Goal: Information Seeking & Learning: Learn about a topic

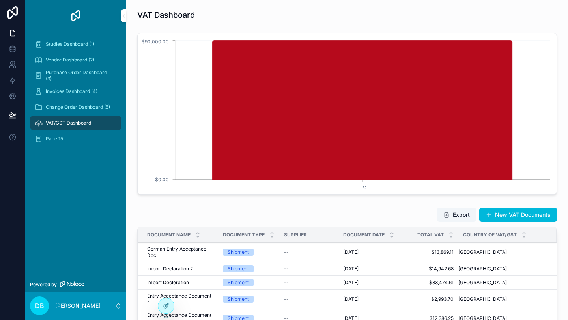
click at [66, 49] on div "Studies Dashboard (1)" at bounding box center [76, 44] width 82 height 13
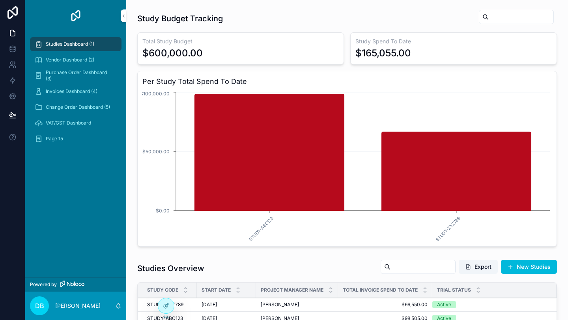
click at [171, 307] on div at bounding box center [166, 306] width 16 height 15
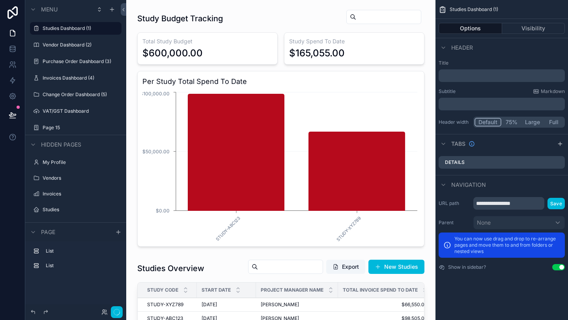
click at [213, 41] on div "scrollable content" at bounding box center [281, 128] width 297 height 244
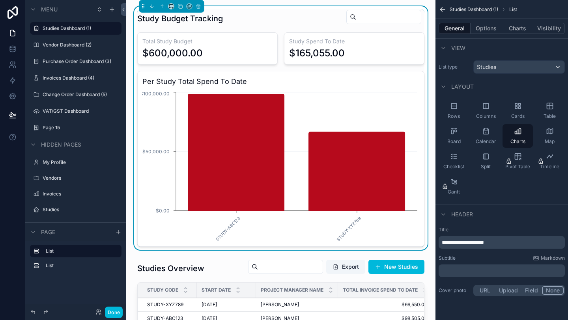
click at [518, 27] on button "Charts" at bounding box center [518, 28] width 32 height 11
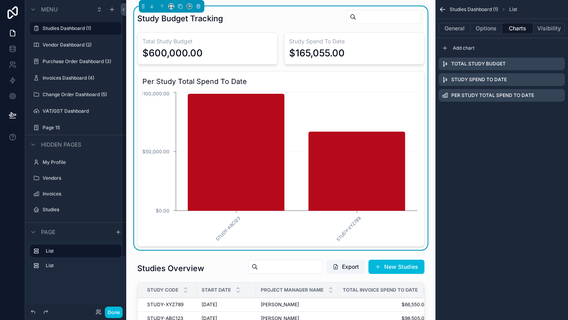
click at [62, 108] on label "VAT/GST Dashboard" at bounding box center [80, 111] width 74 height 6
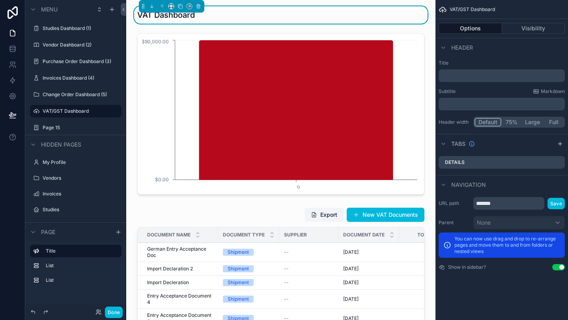
click at [296, 41] on div "scrollable content" at bounding box center [281, 114] width 297 height 168
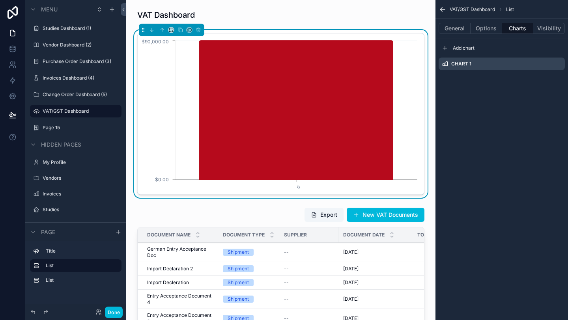
click at [465, 49] on span "Add chart" at bounding box center [464, 48] width 22 height 6
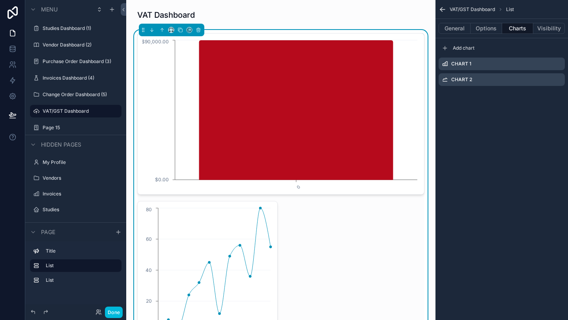
click at [497, 64] on div "Chart 1" at bounding box center [502, 64] width 126 height 13
click at [0, 0] on icon "scrollable content" at bounding box center [0, 0] width 0 height 0
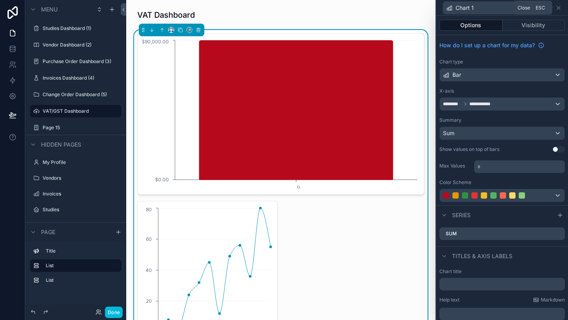
click at [559, 8] on icon at bounding box center [558, 7] width 3 height 3
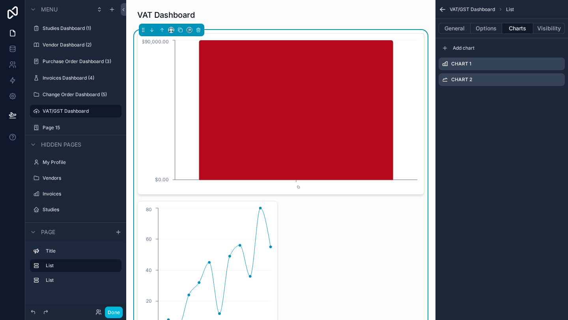
click at [0, 0] on icon "scrollable content" at bounding box center [0, 0] width 0 height 0
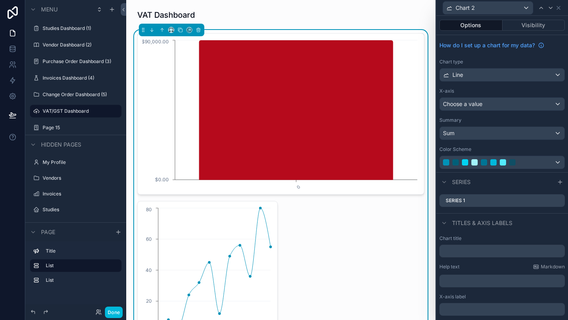
click at [555, 78] on div "Line" at bounding box center [502, 75] width 125 height 13
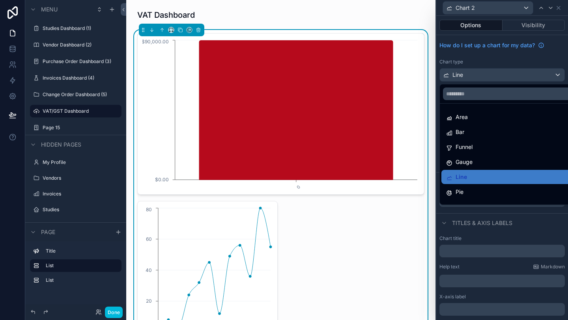
scroll to position [56, 0]
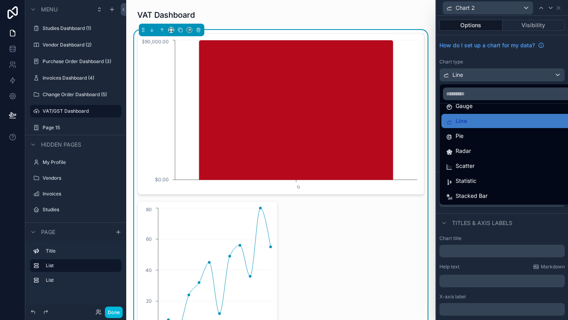
click at [501, 180] on div "Statistic" at bounding box center [511, 180] width 130 height 9
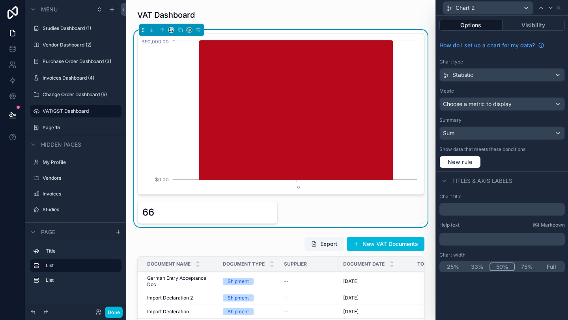
click at [535, 105] on div "Choose a metric to display" at bounding box center [502, 104] width 125 height 13
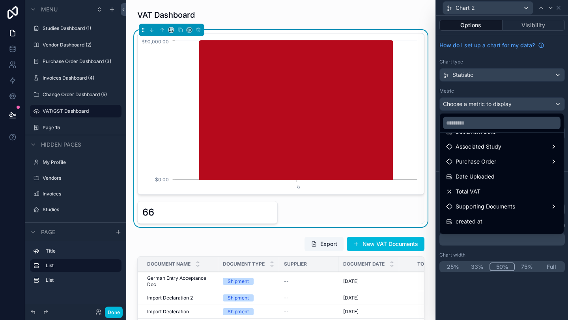
scroll to position [69, 0]
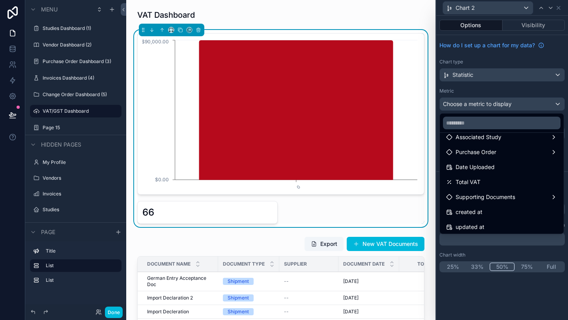
click at [498, 176] on div "Total VAT" at bounding box center [502, 182] width 121 height 14
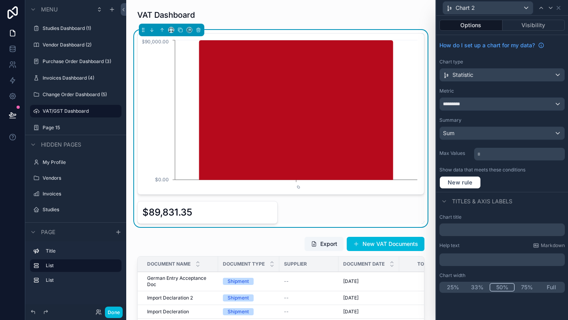
click at [474, 230] on input "text" at bounding box center [502, 230] width 125 height 13
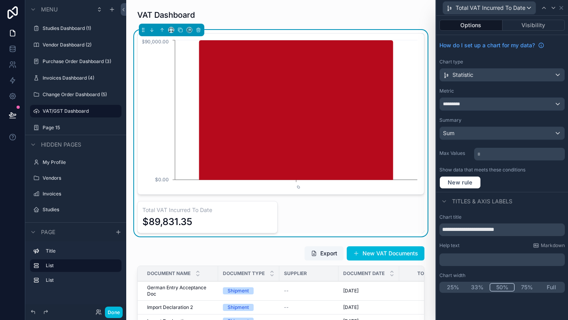
type input "**********"
click at [545, 194] on div "Titles & Axis labels" at bounding box center [502, 201] width 132 height 19
click at [529, 27] on button "Visibility" at bounding box center [534, 25] width 63 height 11
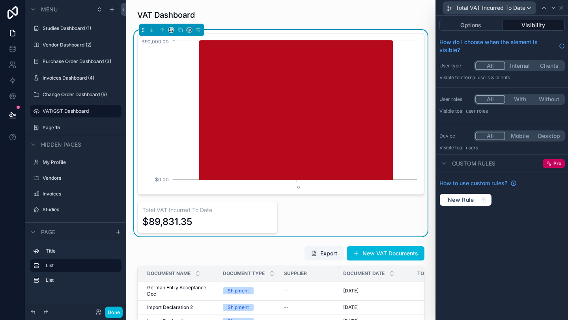
click at [476, 27] on button "Options" at bounding box center [471, 25] width 63 height 11
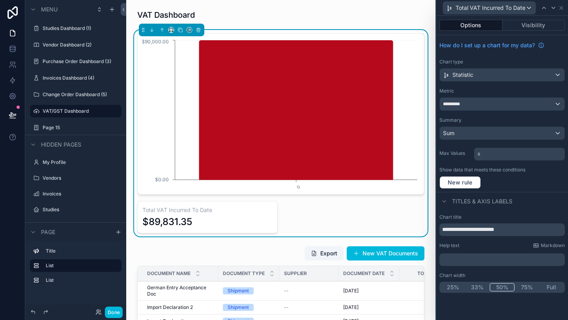
click at [544, 25] on button "Visibility" at bounding box center [534, 25] width 63 height 11
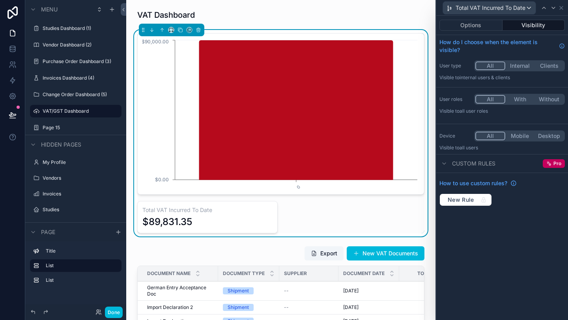
click at [485, 26] on button "Options" at bounding box center [471, 25] width 63 height 11
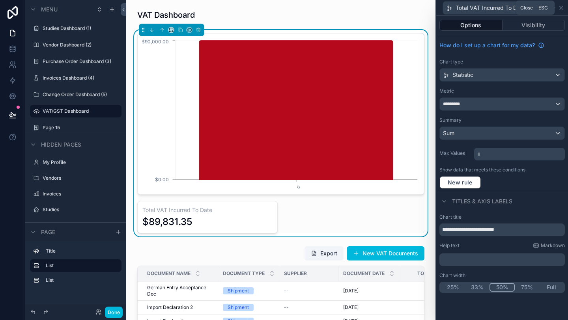
click at [564, 7] on icon at bounding box center [561, 8] width 6 height 6
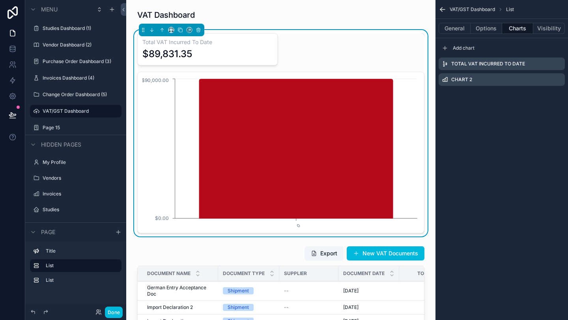
click at [463, 142] on div "VAT/GST Dashboard List General Options Charts Visibility Add chart Total VAT In…" at bounding box center [502, 160] width 133 height 320
click at [333, 48] on div "Total VAT Incurred To Date $89,831.35 0 $0.00 $90,000.00" at bounding box center [280, 133] width 287 height 200
click at [487, 31] on button "Options" at bounding box center [487, 28] width 32 height 11
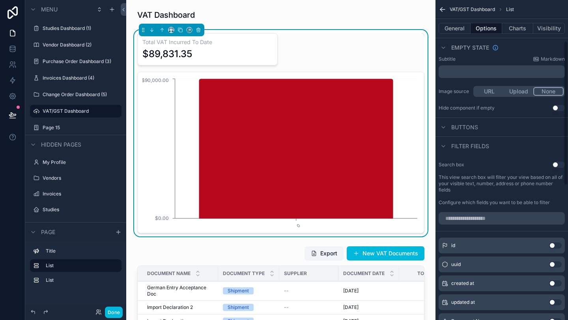
scroll to position [0, 0]
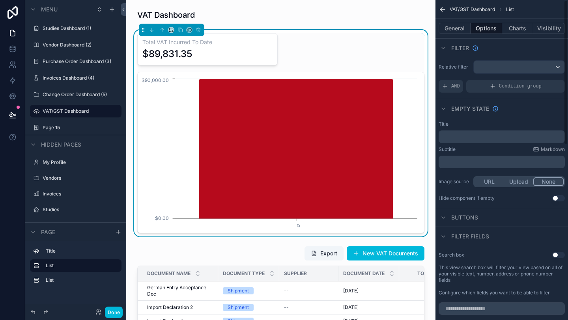
click at [457, 26] on button "General" at bounding box center [455, 28] width 32 height 11
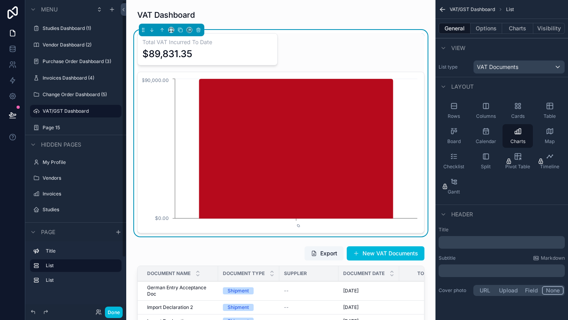
click at [76, 28] on label "Studies Dashboard (1)" at bounding box center [80, 28] width 74 height 6
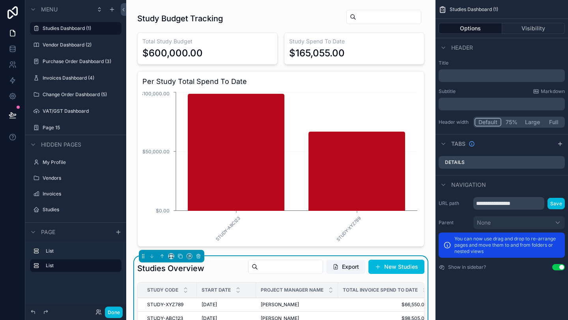
click at [73, 45] on label "Vendor Dashboard (2)" at bounding box center [80, 45] width 74 height 6
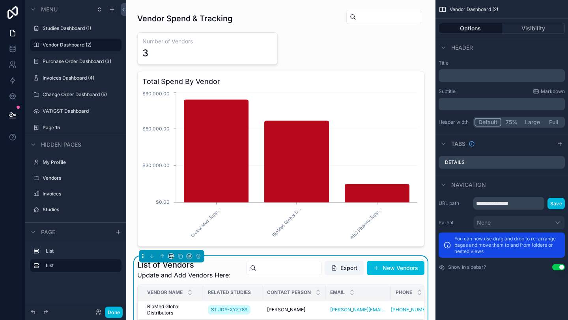
click at [69, 65] on div "Purchase Order Dashboard (3)" at bounding box center [81, 61] width 77 height 6
click at [70, 63] on label "Purchase Order Dashboard (3)" at bounding box center [80, 61] width 74 height 6
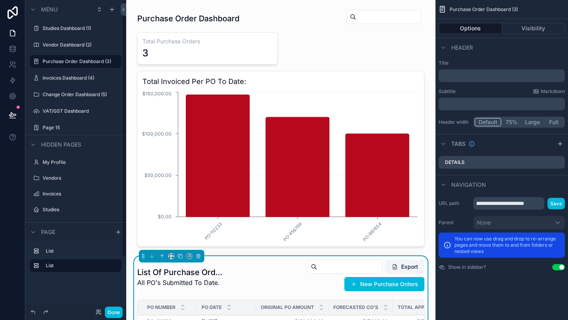
click at [70, 80] on label "Invoices Dashboard (4)" at bounding box center [80, 78] width 74 height 6
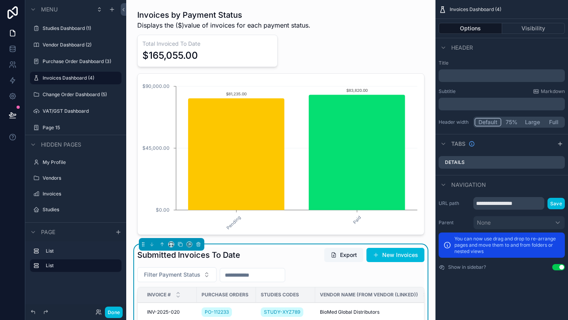
click at [68, 97] on label "Change Order Dashboard (5)" at bounding box center [80, 95] width 74 height 6
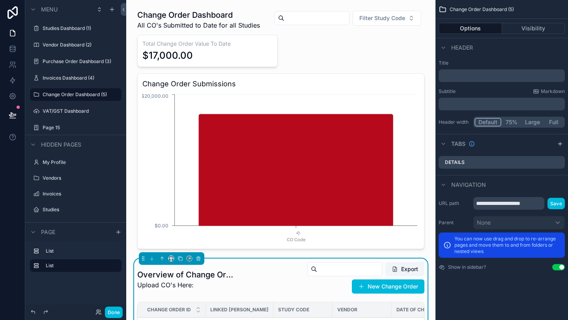
click at [69, 112] on label "VAT/GST Dashboard" at bounding box center [80, 111] width 74 height 6
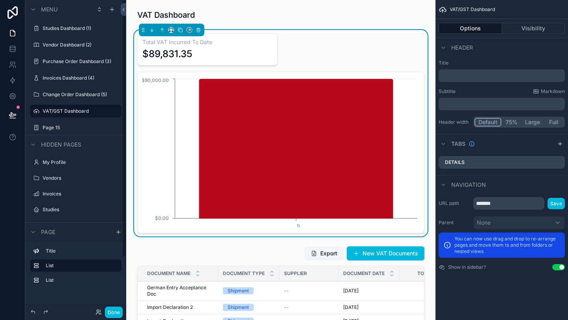
click at [63, 127] on label "Page 15" at bounding box center [80, 128] width 74 height 6
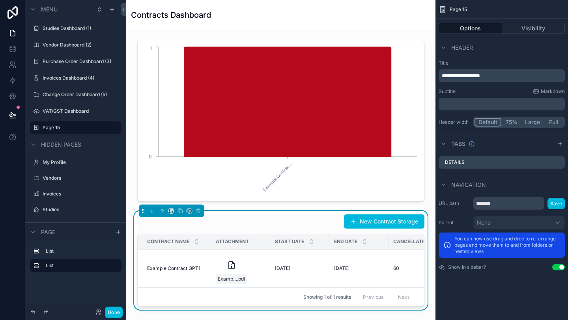
click at [72, 112] on label "VAT/GST Dashboard" at bounding box center [80, 111] width 74 height 6
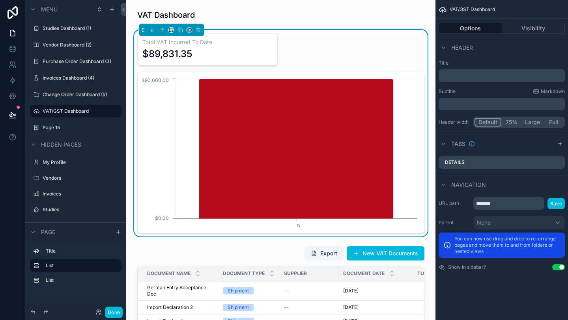
click at [73, 127] on label "Page 15" at bounding box center [80, 128] width 74 height 6
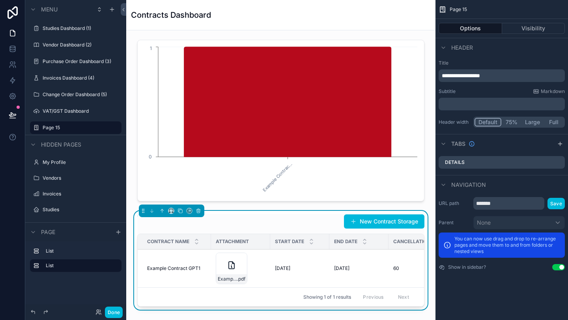
click at [0, 0] on icon "scrollable content" at bounding box center [0, 0] width 0 height 0
click at [78, 127] on input "*******" at bounding box center [70, 127] width 54 height 9
type input "*"
type input "**********"
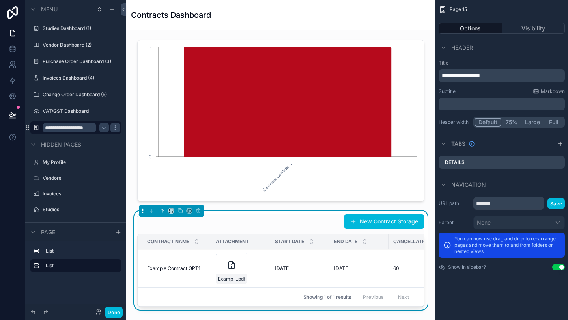
scroll to position [0, 0]
click at [36, 128] on icon "scrollable content" at bounding box center [36, 128] width 6 height 6
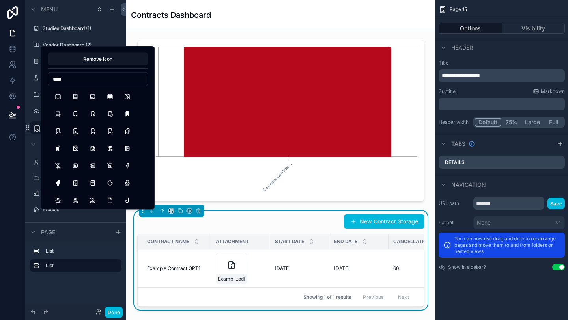
type input "****"
click at [77, 97] on button "Book2" at bounding box center [75, 97] width 14 height 14
click at [31, 137] on div "Hidden pages" at bounding box center [75, 144] width 101 height 19
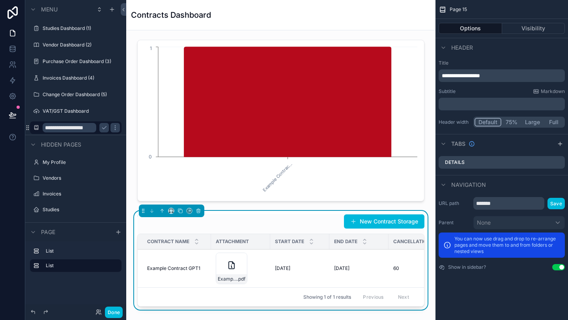
click at [104, 128] on icon "scrollable content" at bounding box center [104, 128] width 4 height 3
click at [322, 42] on div "scrollable content" at bounding box center [281, 121] width 297 height 168
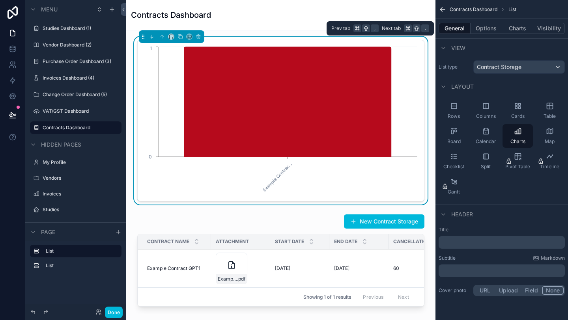
click at [523, 28] on button "Charts" at bounding box center [518, 28] width 32 height 11
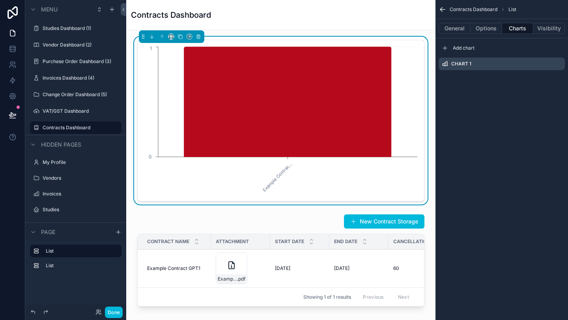
click at [470, 49] on span "Add chart" at bounding box center [464, 48] width 22 height 6
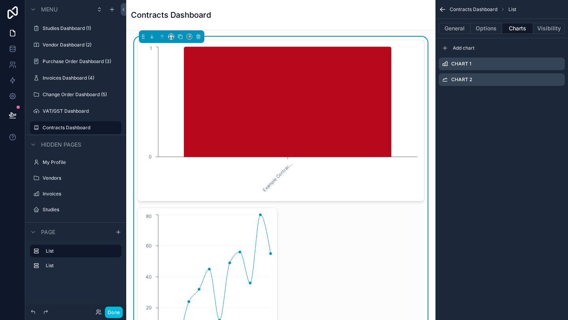
click at [0, 0] on icon "scrollable content" at bounding box center [0, 0] width 0 height 0
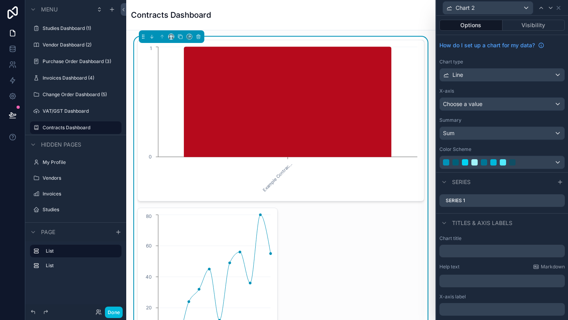
click at [556, 76] on div "Line" at bounding box center [502, 75] width 125 height 13
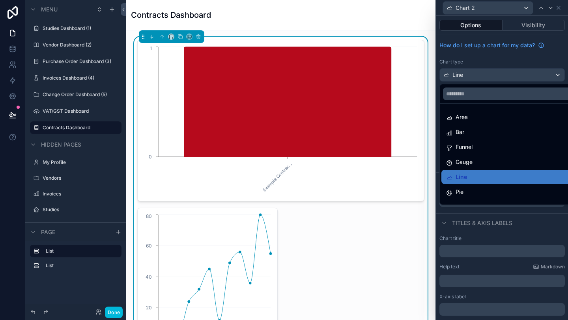
scroll to position [56, 0]
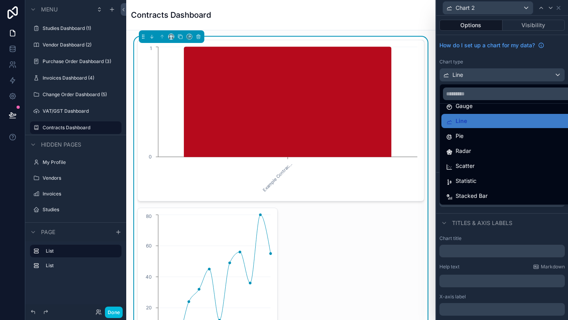
click at [477, 181] on div "Statistic" at bounding box center [511, 180] width 130 height 9
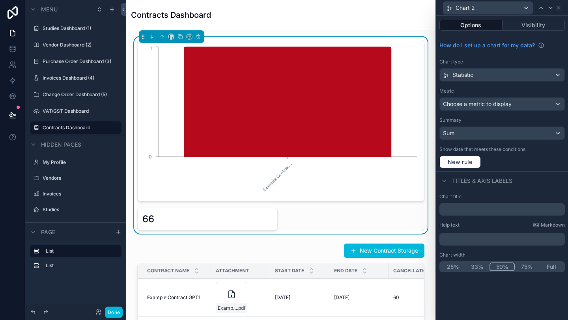
click at [508, 107] on span "Choose a metric to display" at bounding box center [477, 104] width 69 height 7
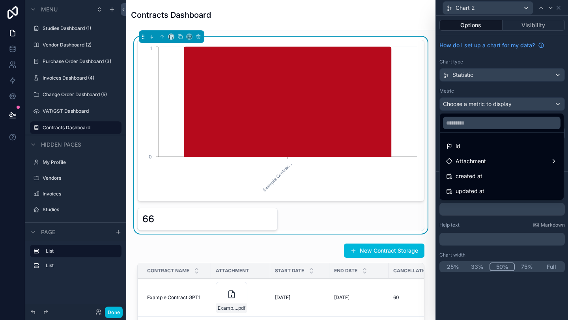
click at [484, 147] on div "id" at bounding box center [501, 146] width 111 height 9
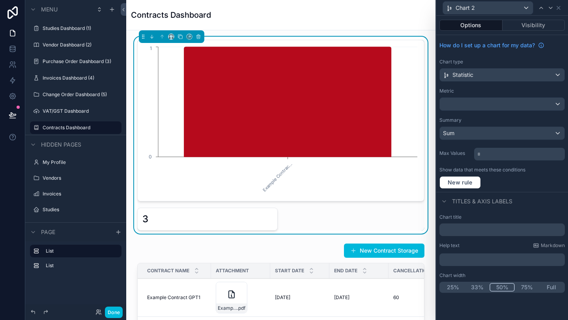
click at [490, 137] on div "Sum" at bounding box center [502, 133] width 125 height 13
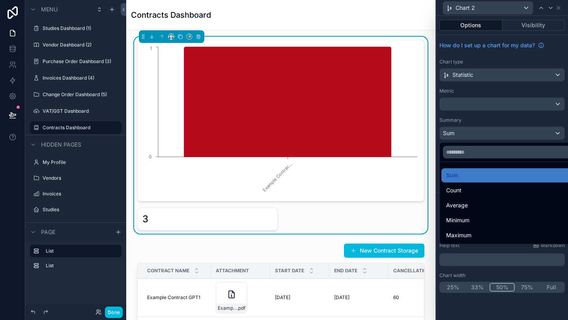
click at [478, 189] on div "Count" at bounding box center [511, 190] width 130 height 9
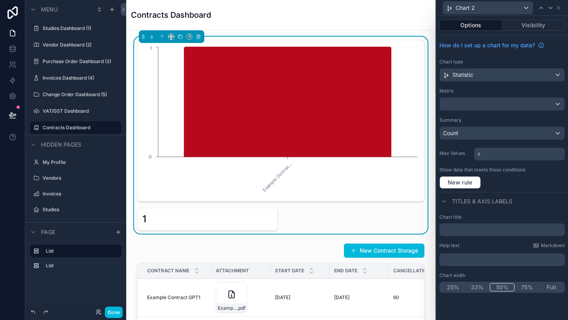
click at [518, 178] on div "New rule" at bounding box center [502, 182] width 125 height 13
click at [475, 232] on input "text" at bounding box center [502, 230] width 125 height 13
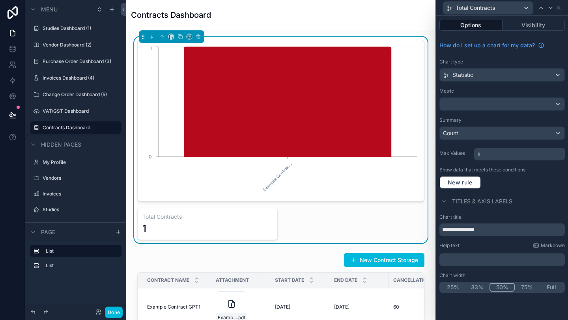
type input "**********"
click at [554, 200] on div "Titles & Axis labels" at bounding box center [502, 201] width 132 height 19
click at [560, 8] on icon at bounding box center [559, 8] width 6 height 6
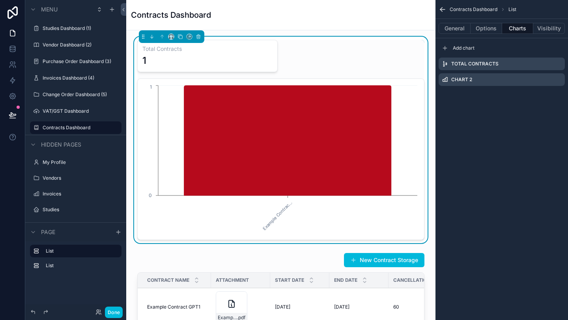
click at [328, 56] on div "Total Contracts 1 Example Contrac... 0 1" at bounding box center [280, 140] width 287 height 200
click at [322, 17] on div "Contracts Dashboard" at bounding box center [281, 14] width 300 height 11
click at [16, 113] on icon at bounding box center [13, 115] width 8 height 8
click at [116, 311] on button "Done" at bounding box center [114, 312] width 18 height 11
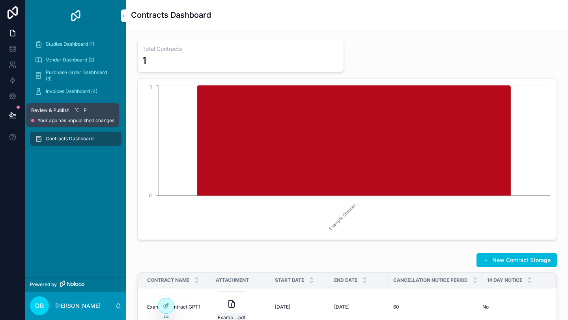
click at [14, 114] on icon at bounding box center [12, 115] width 7 height 4
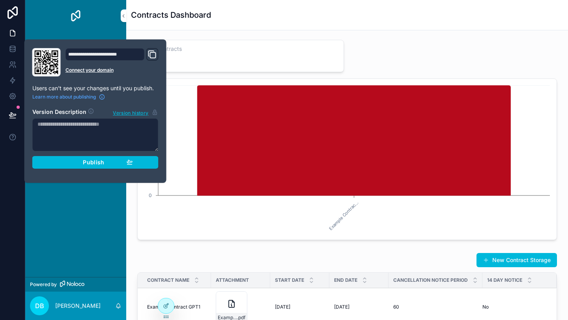
click at [91, 164] on span "Publish" at bounding box center [93, 162] width 21 height 7
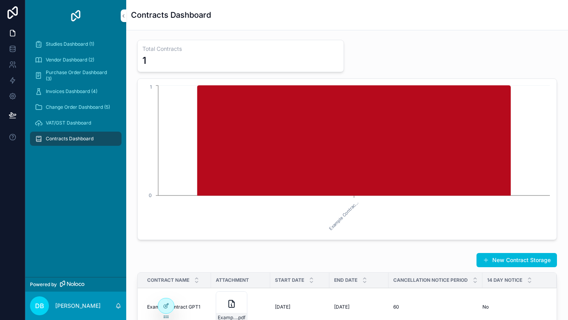
click at [83, 217] on div "Studies Dashboard (1) Vendor Dashboard (2) Purchase Order Dashboard (3) Invoice…" at bounding box center [75, 155] width 101 height 246
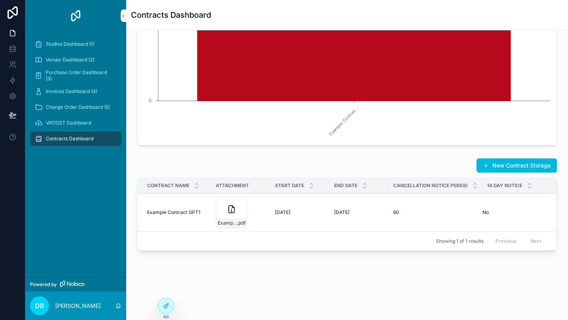
scroll to position [30, 0]
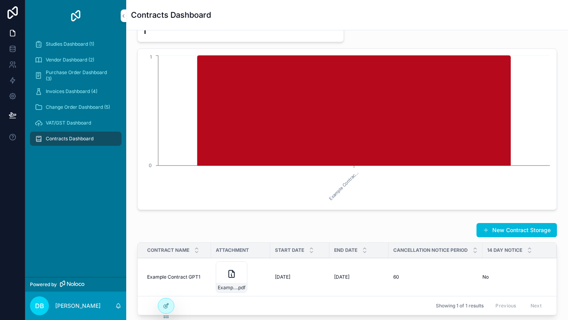
click at [82, 125] on span "VAT/GST Dashboard" at bounding box center [68, 123] width 45 height 6
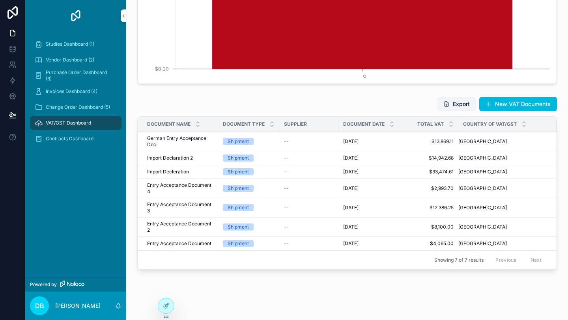
scroll to position [144, 0]
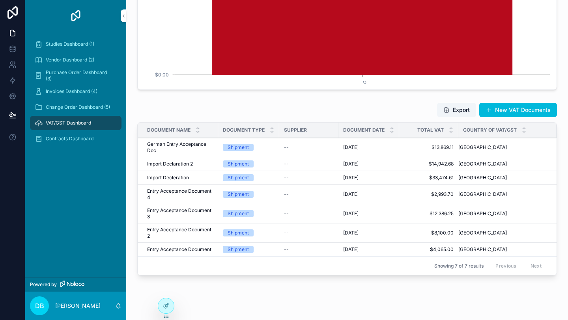
click at [86, 110] on span "Change Order Dashboard (5)" at bounding box center [78, 107] width 64 height 6
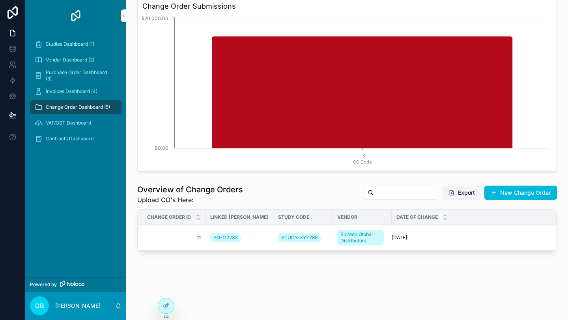
click at [73, 94] on span "Invoices Dashboard (4)" at bounding box center [72, 91] width 52 height 6
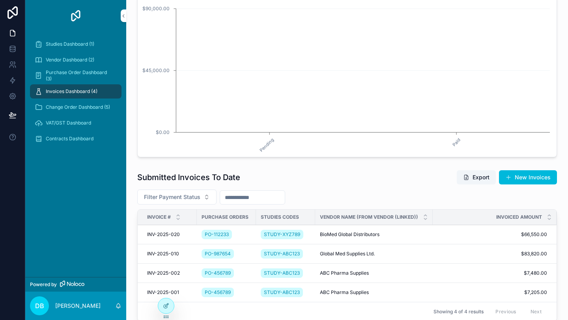
scroll to position [144, 0]
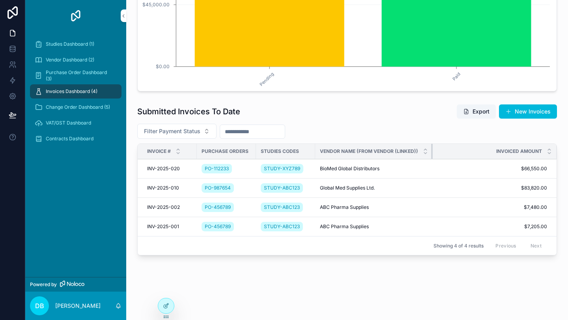
drag, startPoint x: 431, startPoint y: 149, endPoint x: 411, endPoint y: 151, distance: 20.6
click at [411, 151] on th "Vendor Name (from Vendor (Linked))" at bounding box center [374, 151] width 118 height 15
drag, startPoint x: 431, startPoint y: 150, endPoint x: 389, endPoint y: 150, distance: 41.8
click at [389, 150] on th "Vendor Name (from Vendor (Linked))" at bounding box center [374, 151] width 118 height 15
click at [69, 76] on span "Purchase Order Dashboard (3)" at bounding box center [80, 75] width 68 height 13
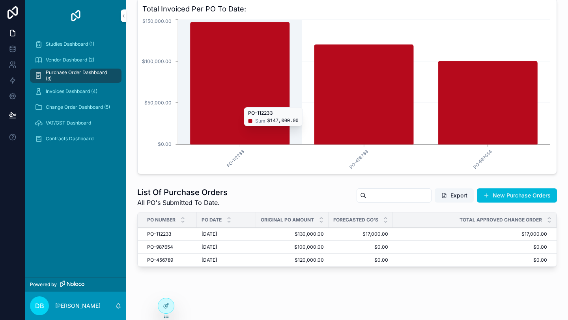
scroll to position [77, 0]
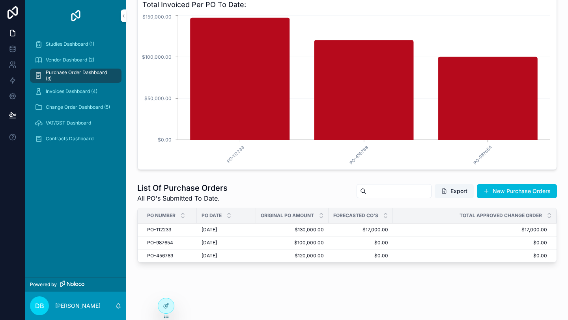
click at [67, 59] on span "Vendor Dashboard (2)" at bounding box center [70, 60] width 49 height 6
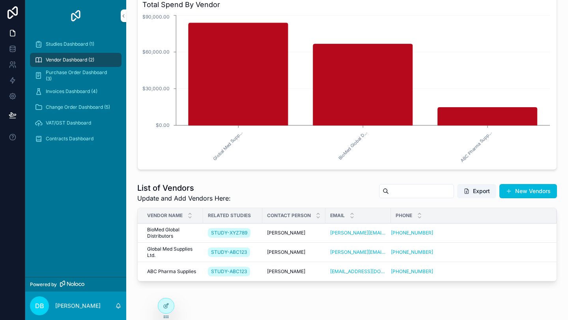
click at [68, 48] on div "Studies Dashboard (1)" at bounding box center [76, 44] width 82 height 13
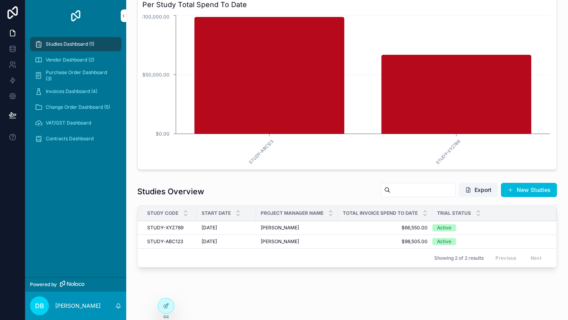
click at [84, 140] on span "Contracts Dashboard" at bounding box center [70, 139] width 48 height 6
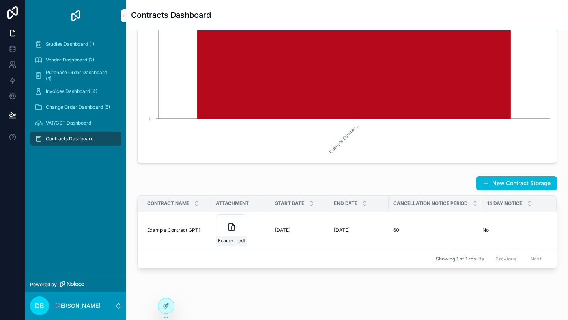
click at [73, 127] on div "VAT/GST Dashboard" at bounding box center [76, 123] width 82 height 13
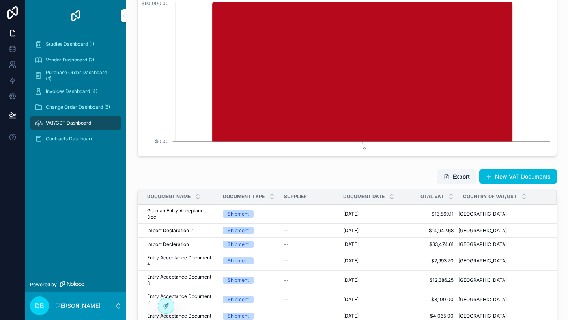
click at [80, 107] on span "Change Order Dashboard (5)" at bounding box center [78, 107] width 64 height 6
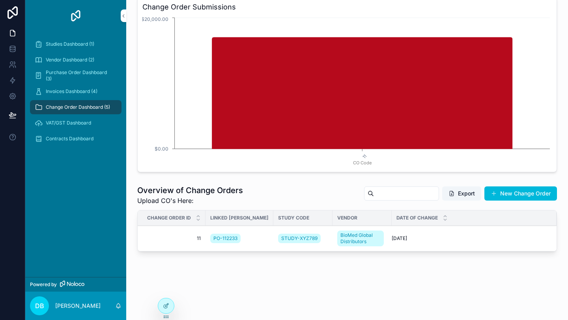
click at [80, 92] on span "Invoices Dashboard (4)" at bounding box center [72, 91] width 52 height 6
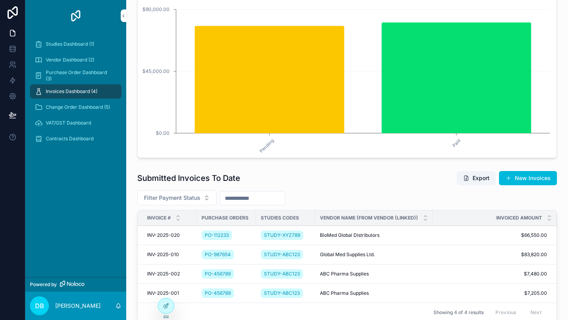
click at [78, 75] on span "Purchase Order Dashboard (3)" at bounding box center [80, 75] width 68 height 13
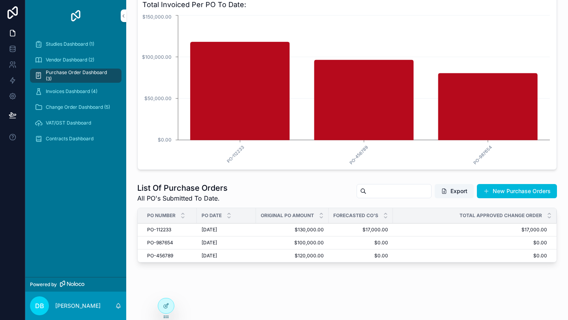
click at [77, 61] on span "Vendor Dashboard (2)" at bounding box center [70, 60] width 49 height 6
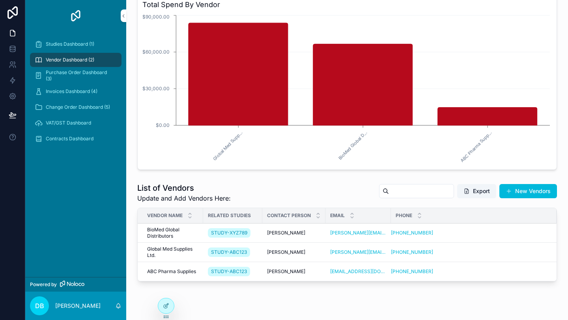
click at [75, 43] on span "Studies Dashboard (1)" at bounding box center [70, 44] width 49 height 6
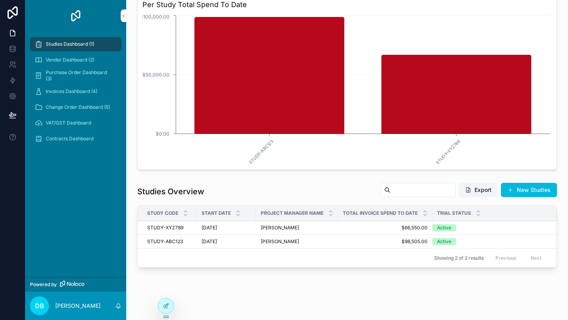
click at [80, 122] on span "VAT/GST Dashboard" at bounding box center [68, 123] width 45 height 6
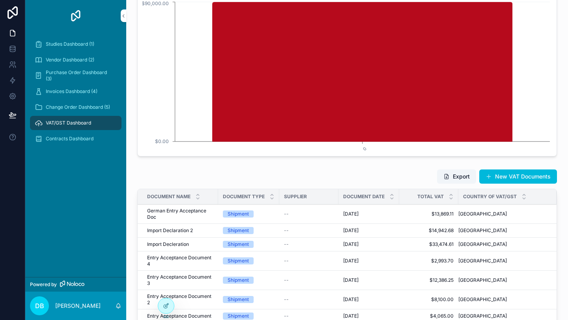
click at [82, 139] on span "Contracts Dashboard" at bounding box center [70, 139] width 48 height 6
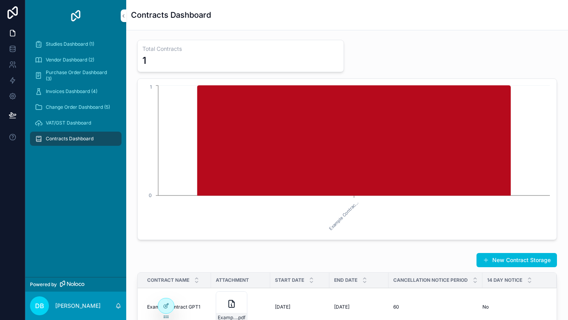
click at [79, 46] on span "Studies Dashboard (1)" at bounding box center [70, 44] width 49 height 6
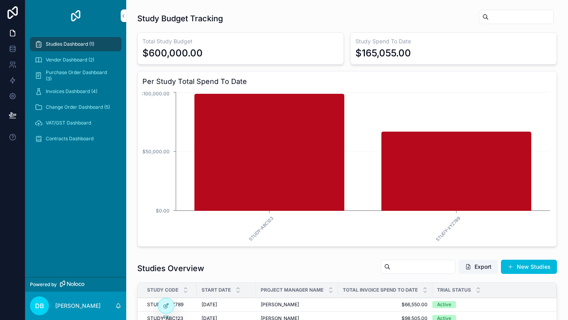
click at [82, 57] on span "Vendor Dashboard (2)" at bounding box center [70, 60] width 49 height 6
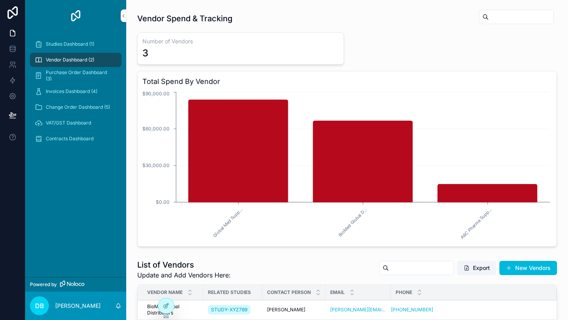
click at [81, 72] on span "Purchase Order Dashboard (3)" at bounding box center [80, 75] width 68 height 13
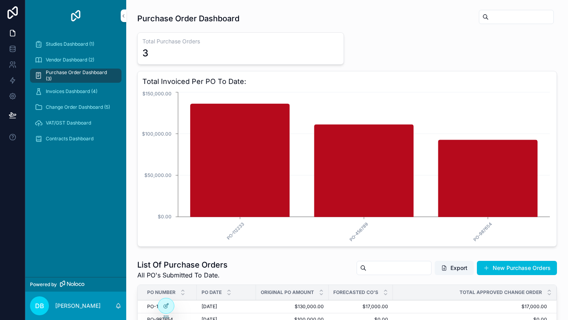
click at [79, 89] on span "Invoices Dashboard (4)" at bounding box center [72, 91] width 52 height 6
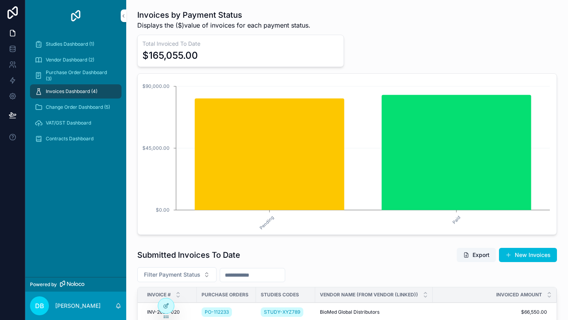
click at [78, 107] on span "Change Order Dashboard (5)" at bounding box center [78, 107] width 64 height 6
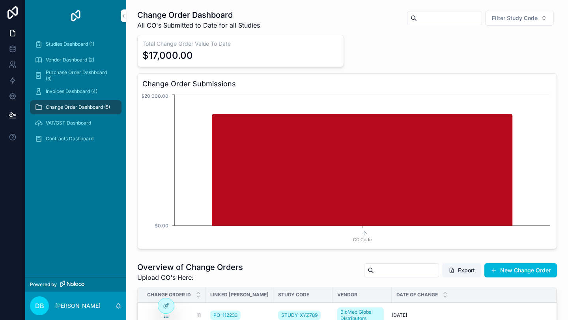
click at [76, 120] on span "VAT/GST Dashboard" at bounding box center [68, 123] width 45 height 6
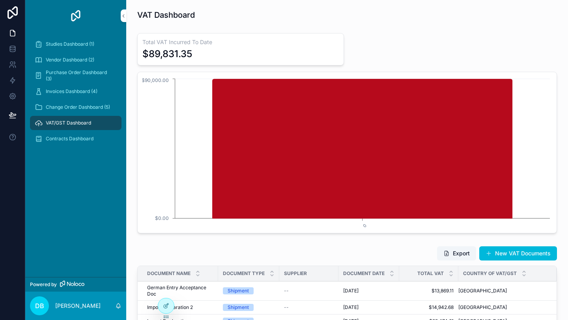
click at [77, 137] on span "Contracts Dashboard" at bounding box center [70, 139] width 48 height 6
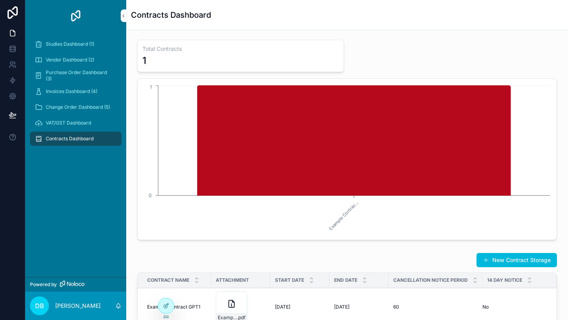
click at [78, 49] on div "Studies Dashboard (1)" at bounding box center [76, 44] width 82 height 13
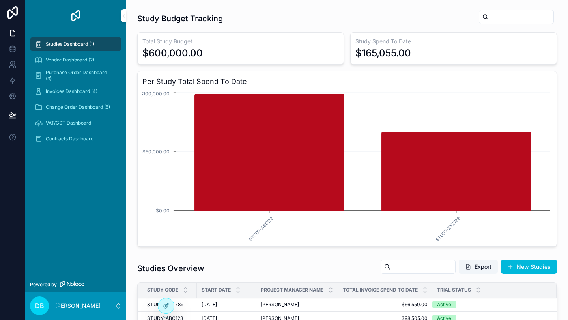
click at [84, 58] on span "Vendor Dashboard (2)" at bounding box center [70, 60] width 49 height 6
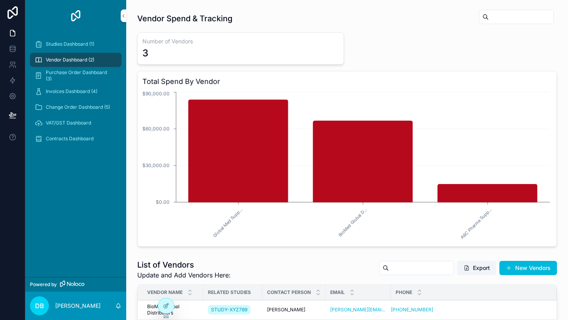
click at [88, 75] on span "Purchase Order Dashboard (3)" at bounding box center [80, 75] width 68 height 13
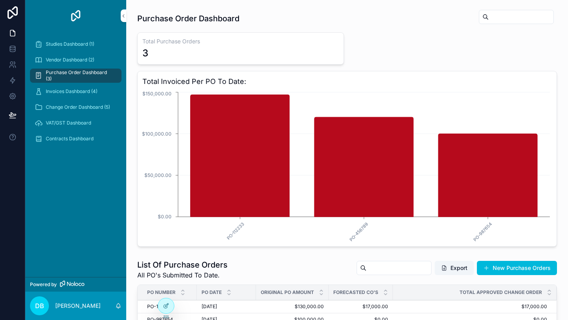
click at [87, 92] on span "Invoices Dashboard (4)" at bounding box center [72, 91] width 52 height 6
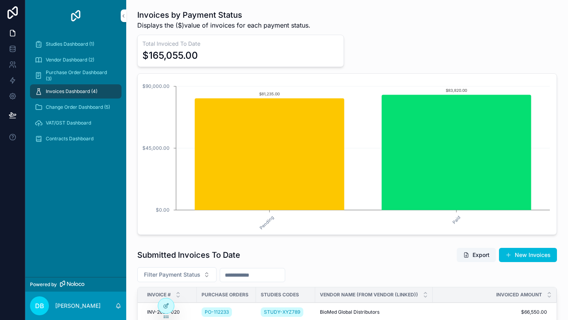
click at [87, 109] on span "Change Order Dashboard (5)" at bounding box center [78, 107] width 64 height 6
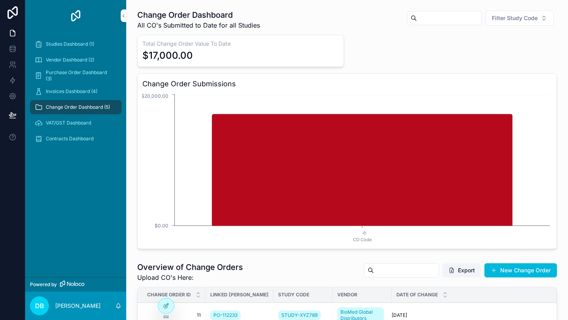
click at [85, 125] on span "VAT/GST Dashboard" at bounding box center [68, 123] width 45 height 6
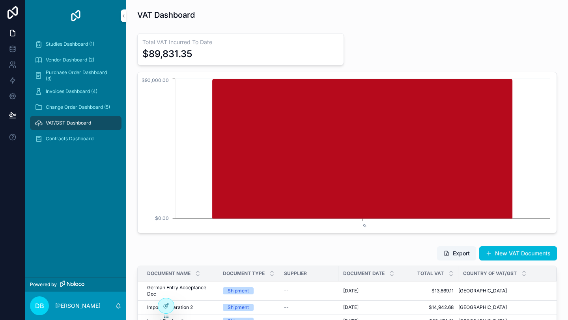
click at [83, 140] on span "Contracts Dashboard" at bounding box center [70, 139] width 48 height 6
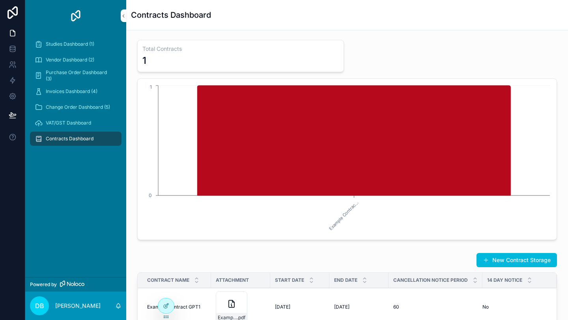
click at [84, 121] on span "VAT/GST Dashboard" at bounding box center [68, 123] width 45 height 6
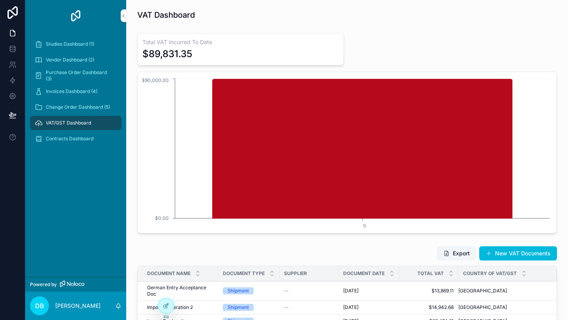
click at [84, 107] on span "Change Order Dashboard (5)" at bounding box center [78, 107] width 64 height 6
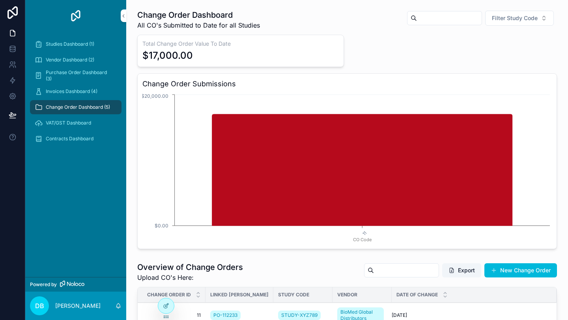
click at [85, 89] on span "Invoices Dashboard (4)" at bounding box center [72, 91] width 52 height 6
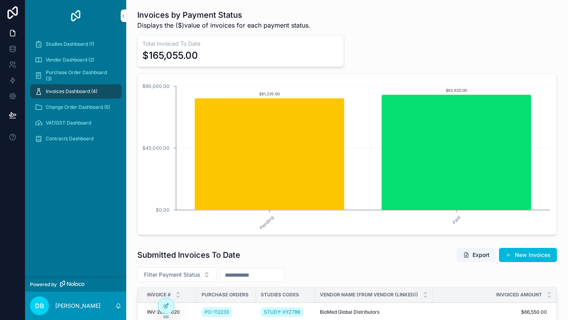
click at [82, 78] on span "Purchase Order Dashboard (3)" at bounding box center [80, 75] width 68 height 13
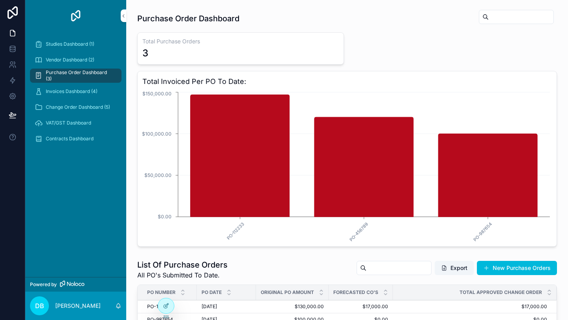
click at [80, 43] on span "Studies Dashboard (1)" at bounding box center [70, 44] width 49 height 6
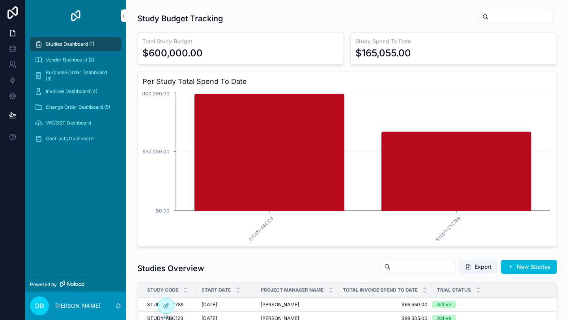
click at [89, 63] on span "Vendor Dashboard (2)" at bounding box center [70, 60] width 49 height 6
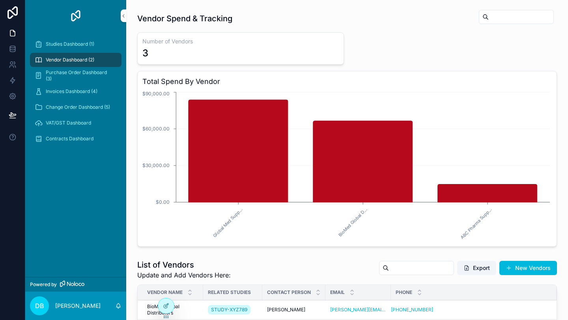
click at [88, 125] on span "VAT/GST Dashboard" at bounding box center [68, 123] width 45 height 6
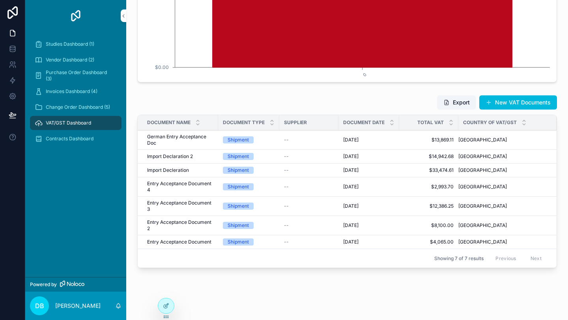
scroll to position [167, 0]
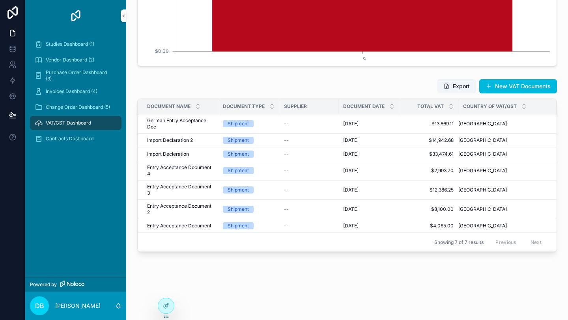
click at [267, 122] on div "Shipment" at bounding box center [249, 123] width 52 height 7
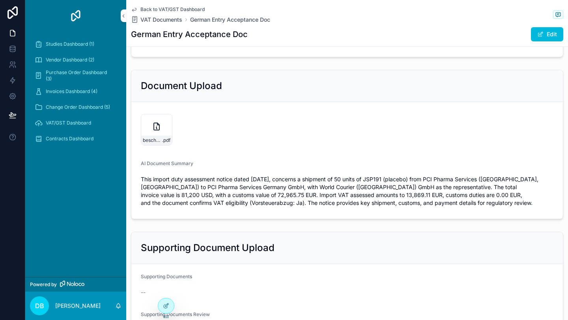
scroll to position [167, 0]
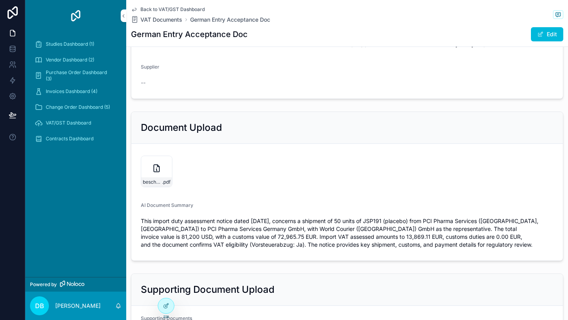
click at [135, 9] on icon "scrollable content" at bounding box center [134, 9] width 6 height 6
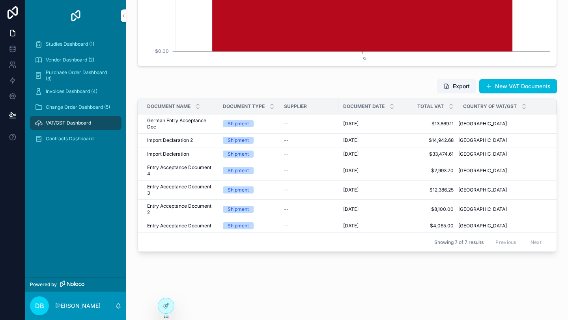
click at [273, 141] on div "Shipment" at bounding box center [249, 140] width 52 height 7
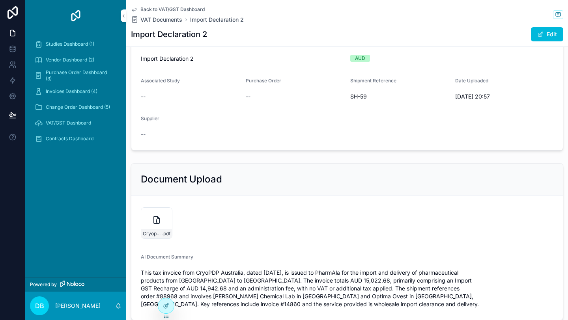
scroll to position [102, 0]
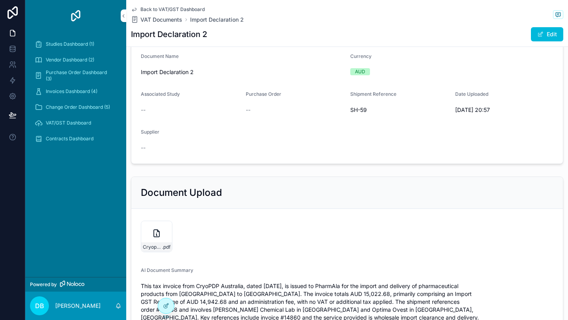
click at [135, 9] on icon "scrollable content" at bounding box center [134, 9] width 6 height 6
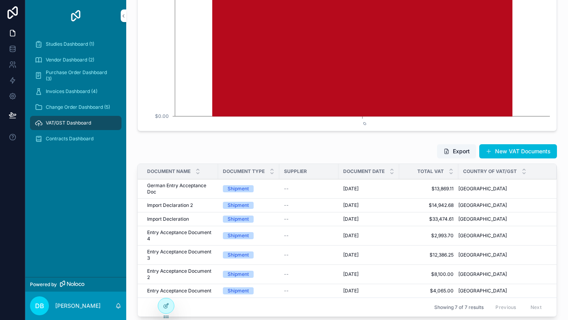
click at [268, 221] on div "Shipment" at bounding box center [249, 219] width 52 height 7
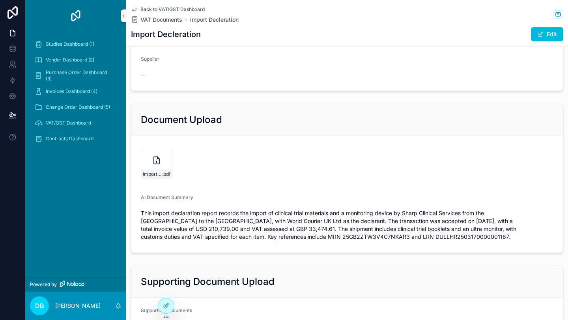
scroll to position [163, 0]
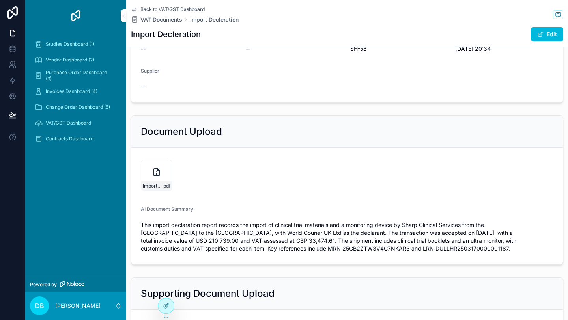
click at [134, 8] on icon "scrollable content" at bounding box center [134, 9] width 6 height 6
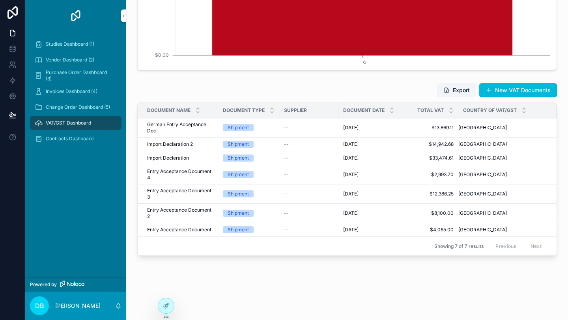
click at [270, 172] on div "Shipment" at bounding box center [249, 174] width 52 height 7
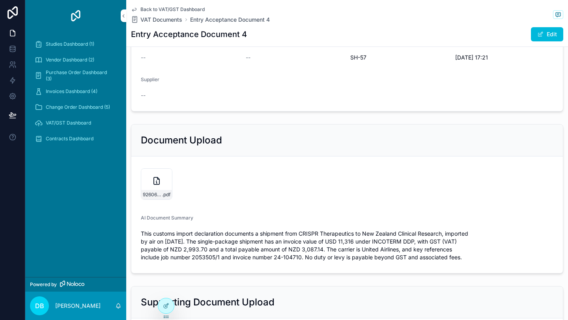
scroll to position [199, 0]
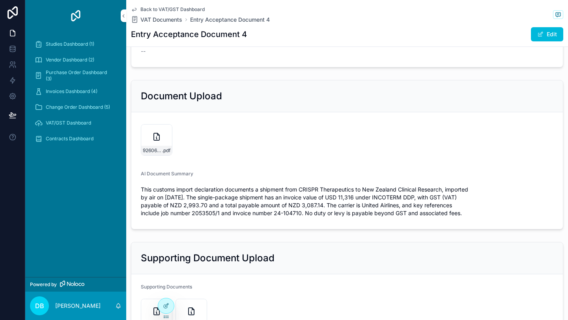
click at [324, 187] on span "This customs import declaration documents a shipment from CRISPR Therapeutics t…" at bounding box center [347, 202] width 413 height 32
click at [333, 188] on span "This customs import declaration documents a shipment from CRISPR Therapeutics t…" at bounding box center [347, 202] width 413 height 32
click at [302, 151] on div "926066745-Customs-Entry-Summary .pdf" at bounding box center [347, 140] width 413 height 32
click at [80, 121] on span "VAT/GST Dashboard" at bounding box center [68, 123] width 45 height 6
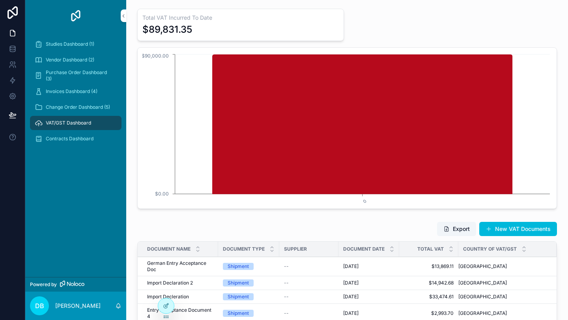
scroll to position [23, 0]
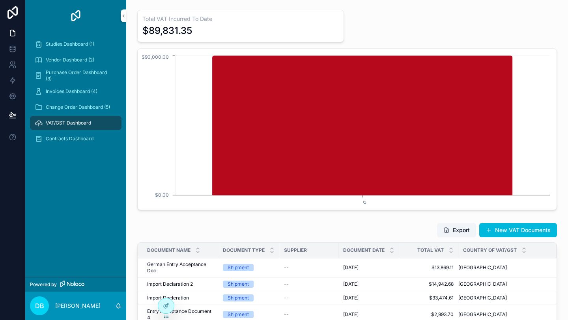
click at [169, 300] on div at bounding box center [166, 306] width 16 height 15
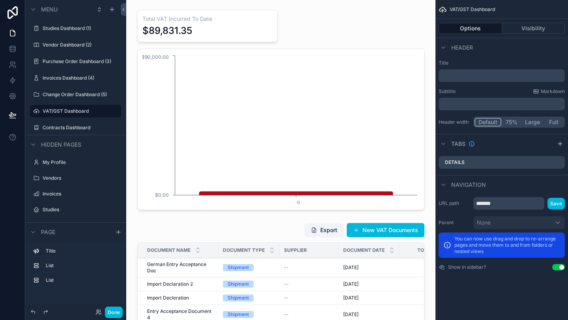
click at [266, 138] on div "scrollable content" at bounding box center [281, 110] width 297 height 207
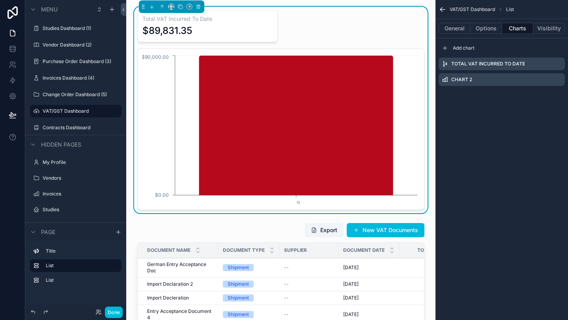
click at [507, 82] on div "Chart 2" at bounding box center [502, 79] width 126 height 13
click at [0, 0] on icon "scrollable content" at bounding box center [0, 0] width 0 height 0
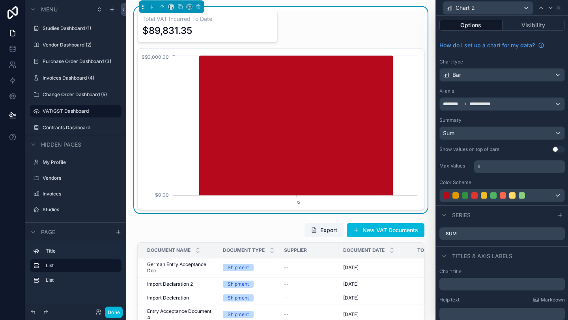
click at [525, 105] on div "**********" at bounding box center [502, 104] width 125 height 13
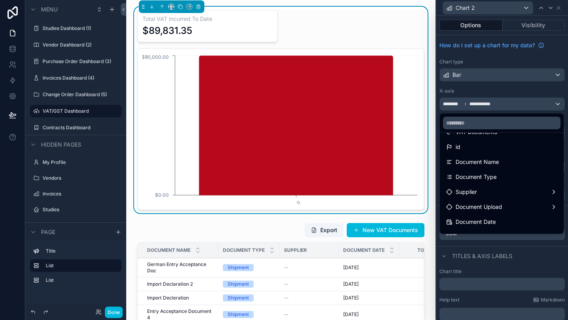
scroll to position [13, 0]
click at [506, 161] on div "Document Name" at bounding box center [501, 162] width 111 height 9
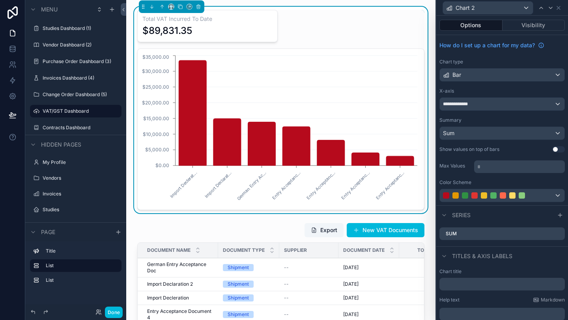
click at [499, 118] on div "Summary" at bounding box center [502, 120] width 125 height 6
click at [559, 9] on icon at bounding box center [559, 8] width 6 height 6
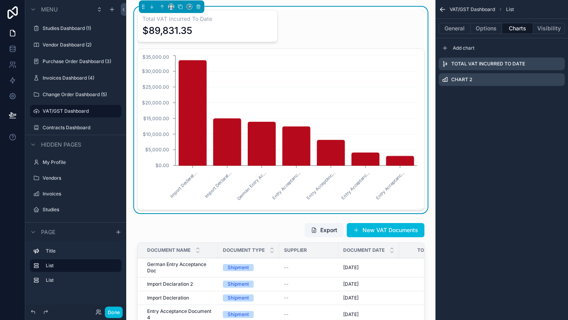
click at [442, 11] on icon "scrollable content" at bounding box center [441, 10] width 2 height 2
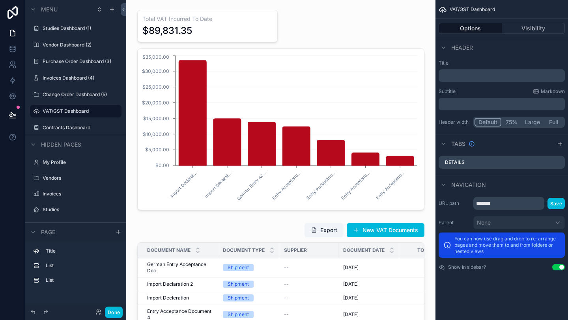
click at [380, 25] on div "scrollable content" at bounding box center [281, 110] width 297 height 207
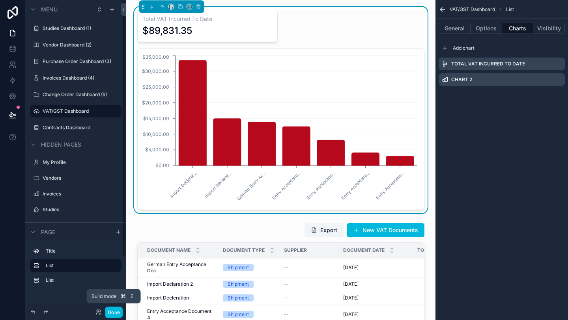
click at [113, 309] on button "Done" at bounding box center [114, 312] width 18 height 11
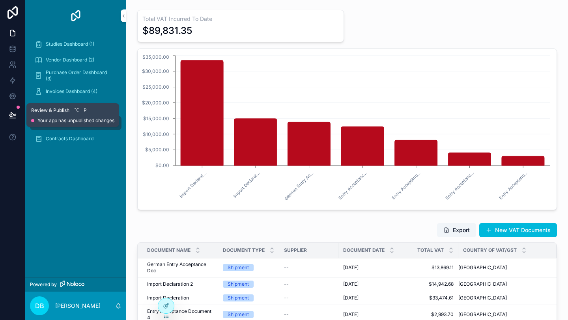
click at [15, 113] on icon at bounding box center [13, 115] width 8 height 8
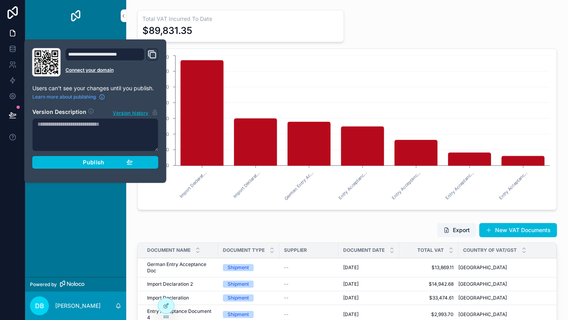
click at [82, 165] on div "Publish" at bounding box center [95, 162] width 75 height 7
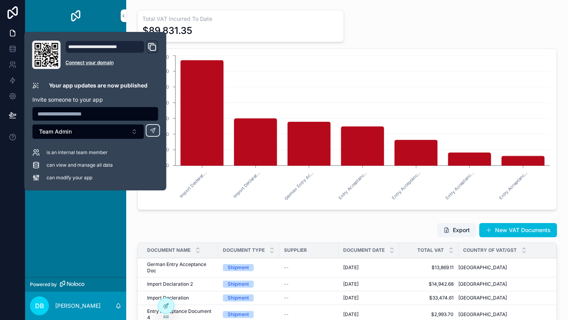
click at [97, 225] on div "Studies Dashboard (1) Vendor Dashboard (2) Purchase Order Dashboard (3) Invoice…" at bounding box center [75, 155] width 101 height 246
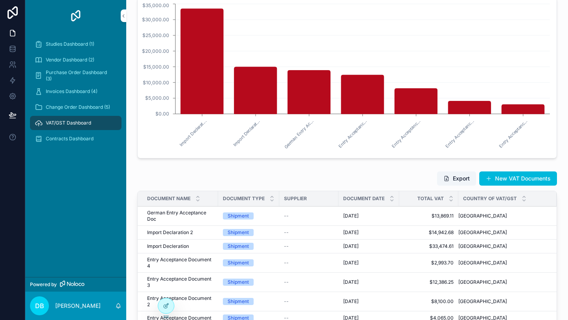
scroll to position [168, 0]
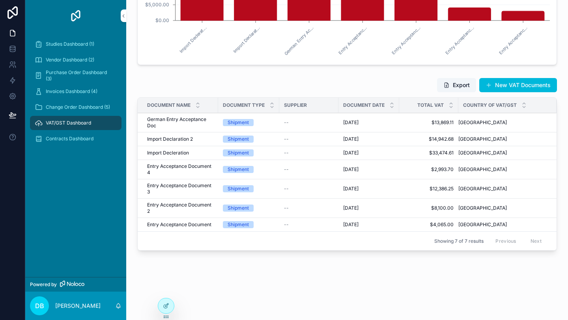
click at [510, 83] on button "New VAT Documents" at bounding box center [518, 85] width 78 height 14
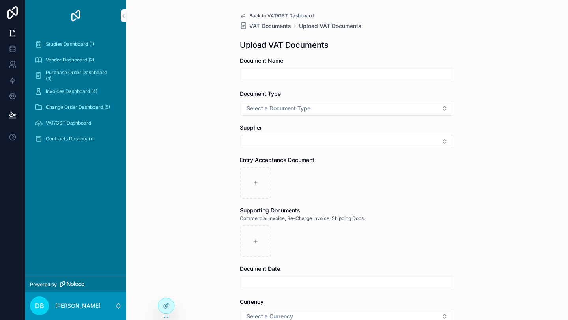
click at [412, 142] on button "Select Button" at bounding box center [347, 141] width 215 height 13
click at [463, 184] on div "Back to VAT/GST Dashboard VAT Documents Upload VAT Documents Upload VAT Documen…" at bounding box center [347, 160] width 442 height 320
click at [71, 121] on span "VAT/GST Dashboard" at bounding box center [68, 123] width 45 height 6
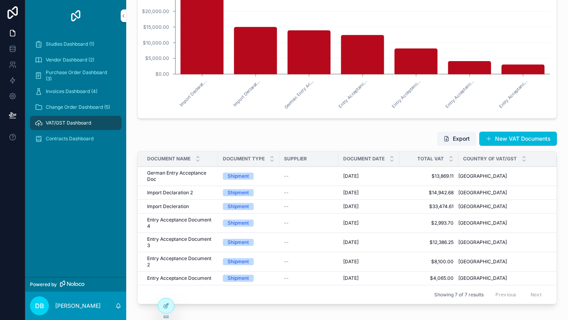
scroll to position [115, 0]
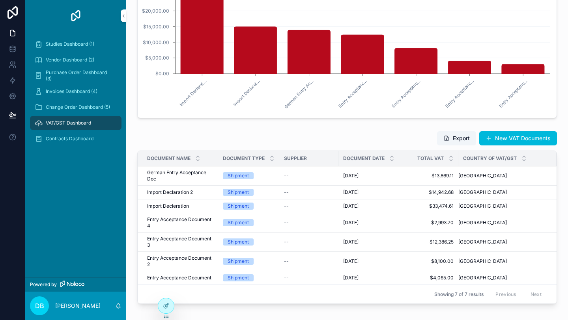
click at [313, 177] on div "--" at bounding box center [309, 176] width 50 height 6
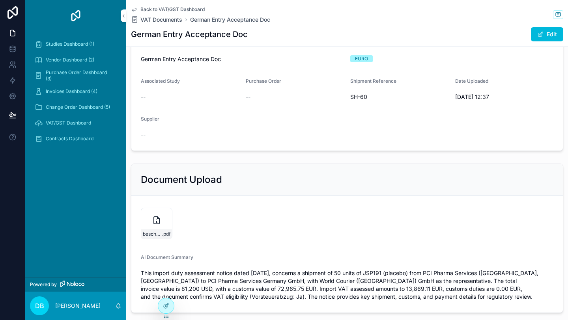
scroll to position [154, 0]
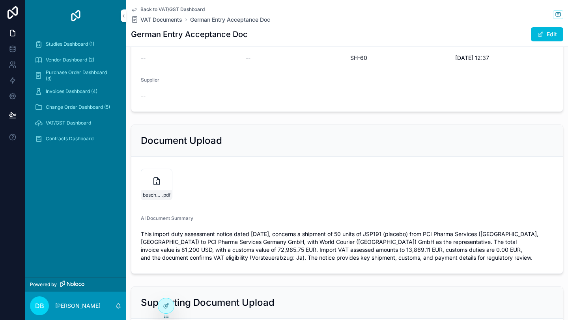
click at [136, 10] on icon "scrollable content" at bounding box center [134, 9] width 4 height 3
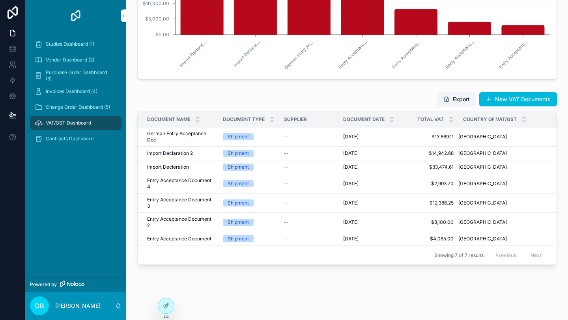
click at [327, 167] on div "--" at bounding box center [309, 167] width 50 height 6
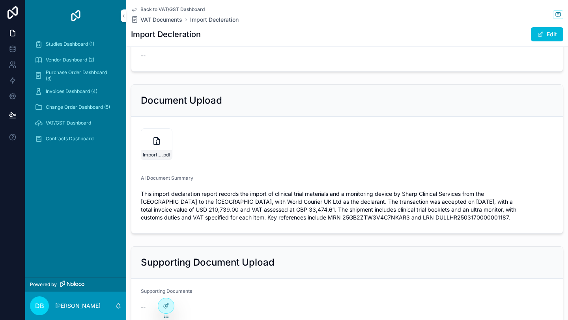
scroll to position [142, 0]
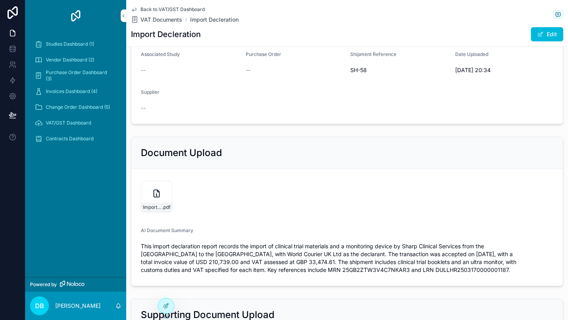
click at [133, 10] on icon "scrollable content" at bounding box center [134, 9] width 6 height 6
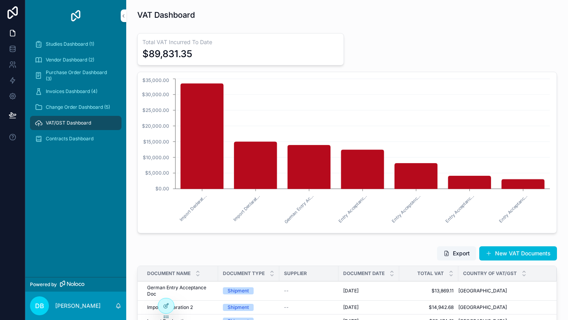
click at [60, 137] on span "Contracts Dashboard" at bounding box center [70, 139] width 48 height 6
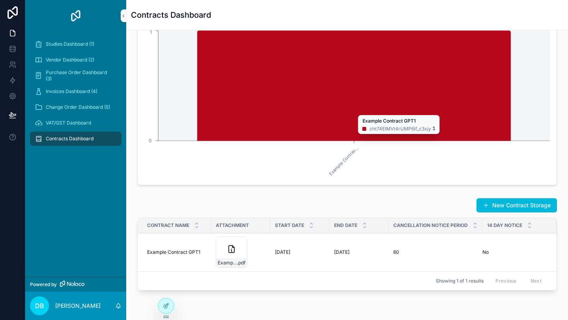
scroll to position [95, 0]
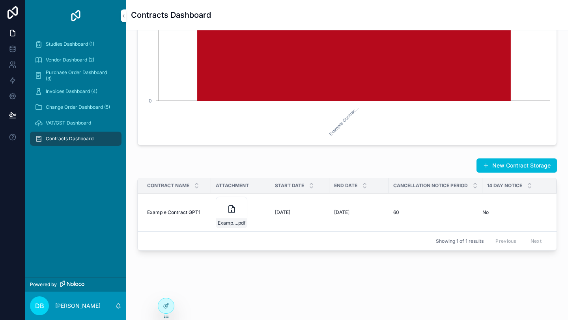
click at [224, 212] on div "Example_Contract-GPT1 .pdf" at bounding box center [232, 213] width 32 height 32
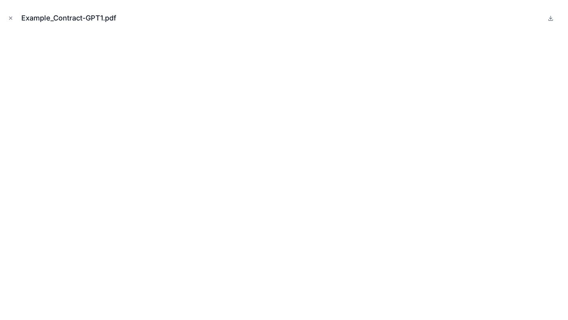
click at [10, 18] on icon "Close modal" at bounding box center [11, 18] width 6 height 6
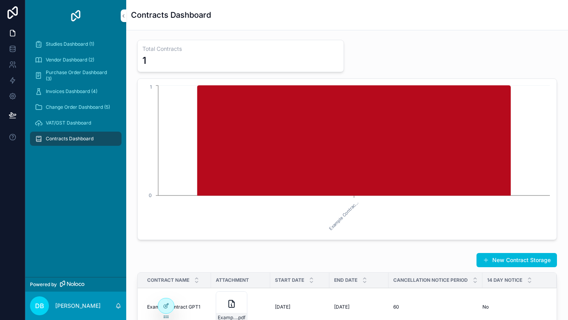
click at [86, 121] on span "VAT/GST Dashboard" at bounding box center [68, 123] width 45 height 6
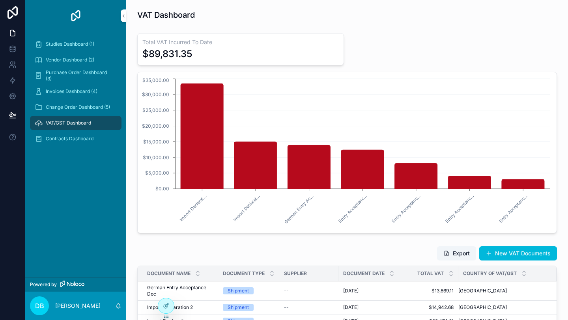
click at [88, 109] on span "Change Order Dashboard (5)" at bounding box center [78, 107] width 64 height 6
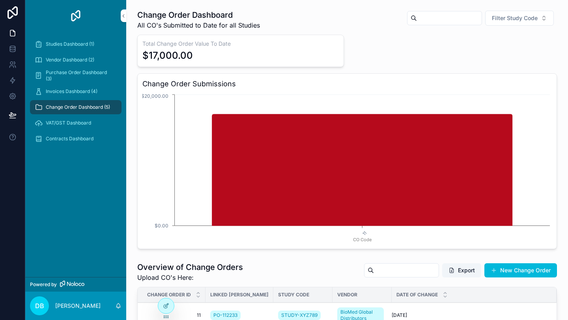
click at [86, 94] on span "Invoices Dashboard (4)" at bounding box center [72, 91] width 52 height 6
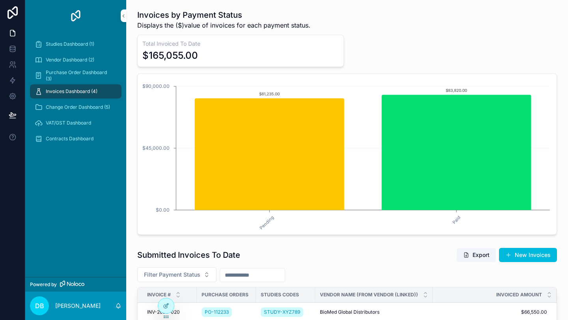
click at [80, 40] on div "Studies Dashboard (1)" at bounding box center [76, 44] width 82 height 13
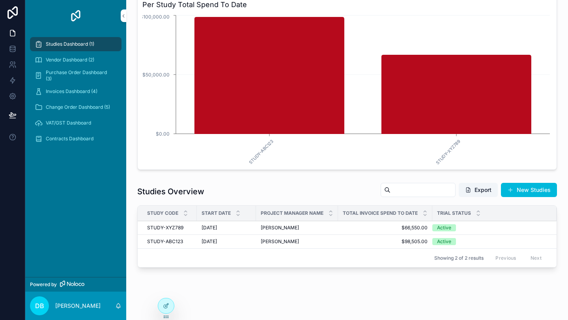
scroll to position [94, 0]
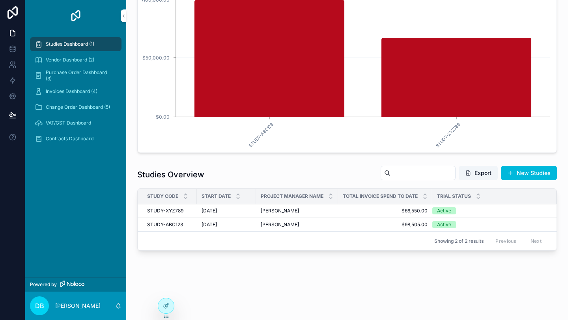
click at [166, 309] on icon at bounding box center [166, 307] width 4 height 4
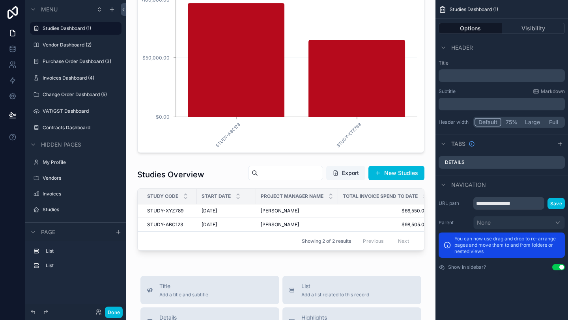
click at [219, 181] on div "scrollable content" at bounding box center [281, 210] width 297 height 95
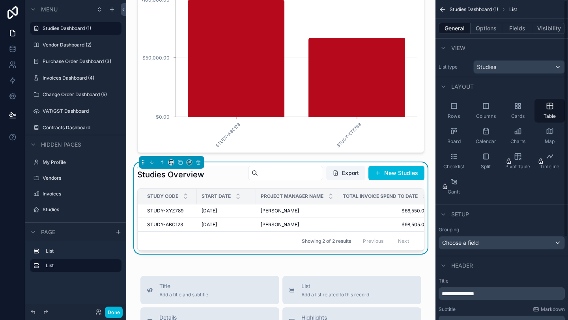
click at [518, 31] on button "Fields" at bounding box center [518, 28] width 32 height 11
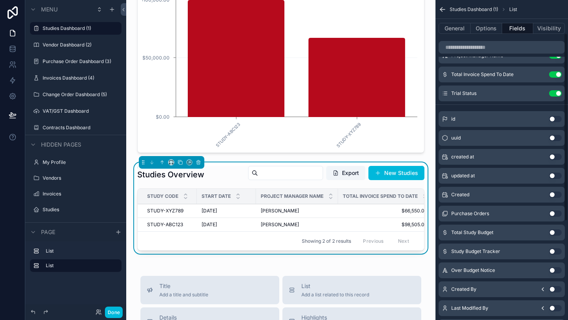
scroll to position [57, 0]
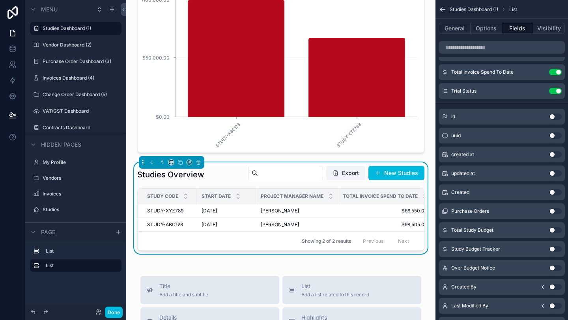
click at [554, 231] on button "Use setting" at bounding box center [555, 230] width 13 height 6
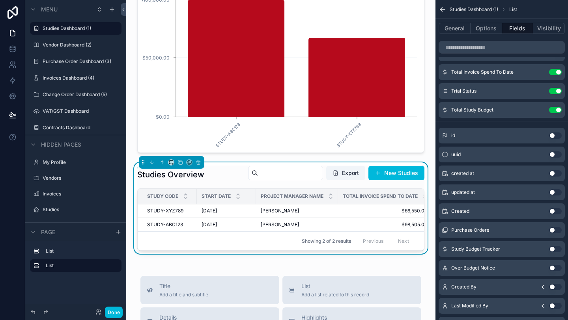
click at [554, 248] on button "Use setting" at bounding box center [555, 249] width 13 height 6
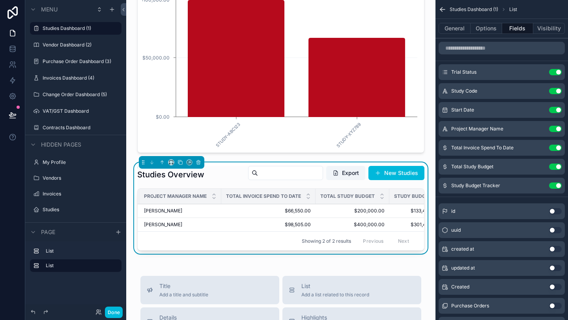
scroll to position [0, 200]
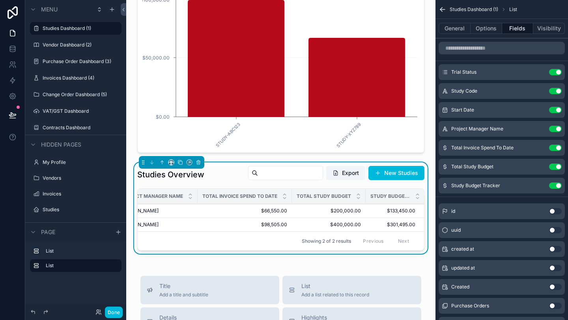
click at [0, 0] on icon "scrollable content" at bounding box center [0, 0] width 0 height 0
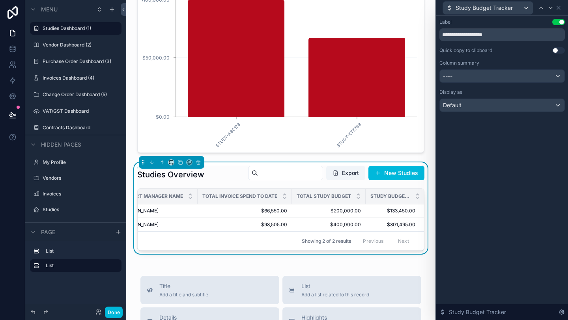
click at [502, 35] on input "**********" at bounding box center [502, 34] width 125 height 13
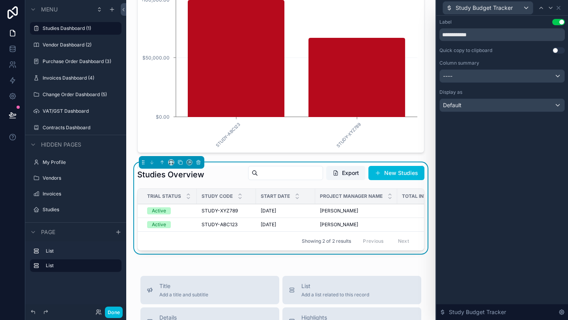
click at [458, 34] on input "**********" at bounding box center [502, 34] width 125 height 13
type input "**********"
click at [496, 125] on div "**********" at bounding box center [502, 73] width 132 height 115
click at [560, 6] on icon at bounding box center [558, 7] width 3 height 3
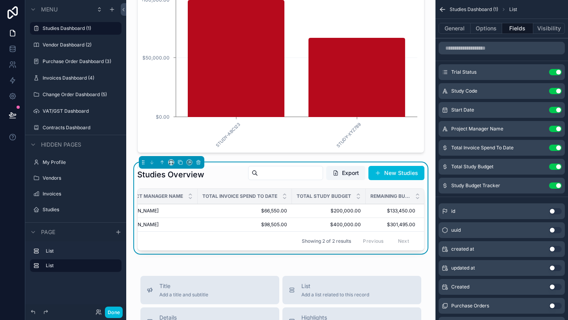
click at [0, 0] on icon "scrollable content" at bounding box center [0, 0] width 0 height 0
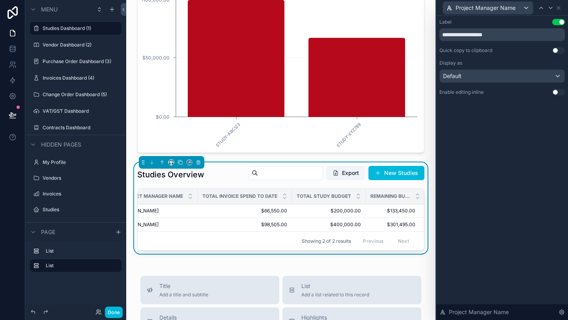
click at [508, 37] on input "**********" at bounding box center [502, 34] width 125 height 13
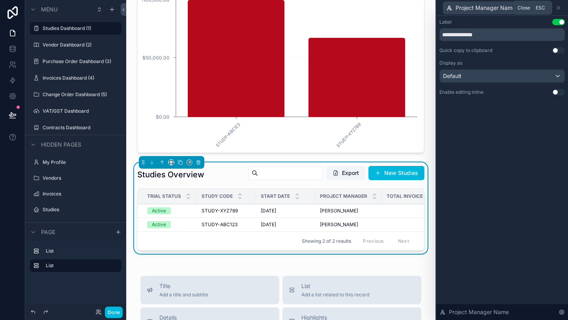
type input "**********"
click at [560, 7] on icon at bounding box center [559, 8] width 6 height 6
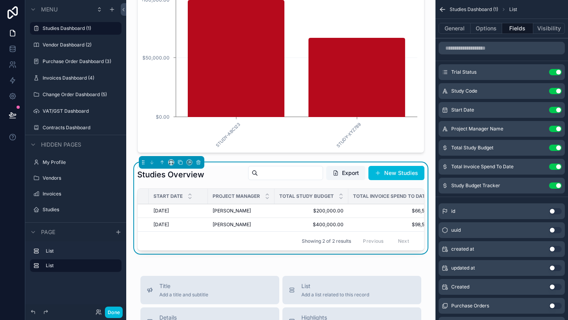
scroll to position [0, 0]
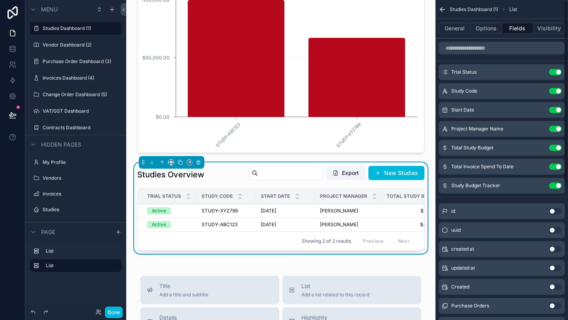
click at [442, 8] on icon "scrollable content" at bounding box center [443, 10] width 8 height 8
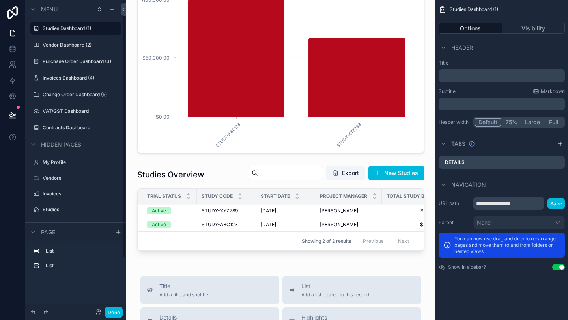
click at [118, 312] on button "Done" at bounding box center [114, 312] width 18 height 11
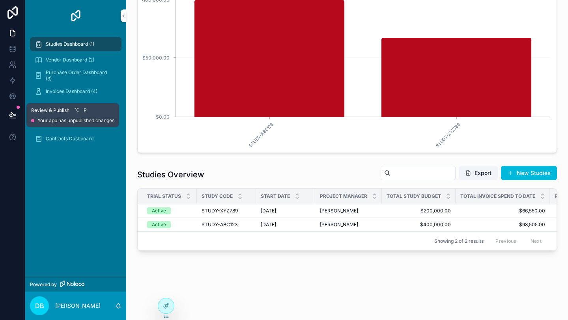
click at [11, 113] on icon at bounding box center [12, 115] width 7 height 4
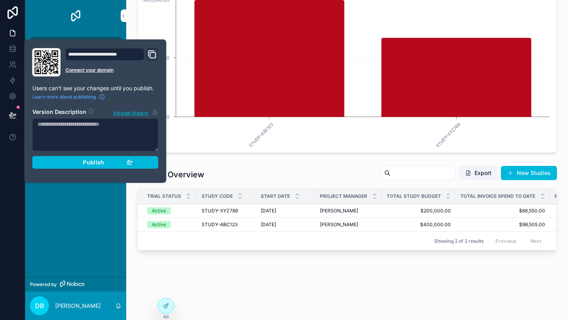
click at [107, 164] on div "Publish" at bounding box center [95, 162] width 75 height 7
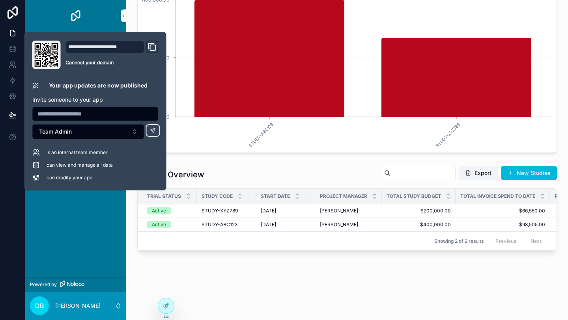
click at [308, 167] on div "Studies Overview Export New Studies" at bounding box center [347, 175] width 420 height 18
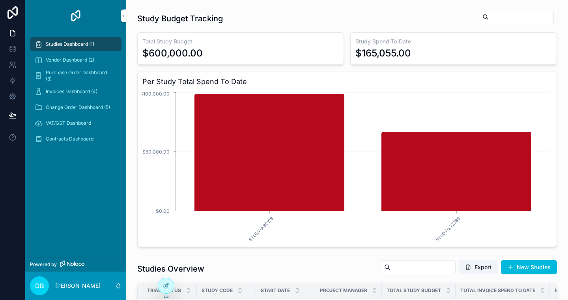
click at [58, 125] on span "VAT/GST Dashboard" at bounding box center [68, 123] width 45 height 6
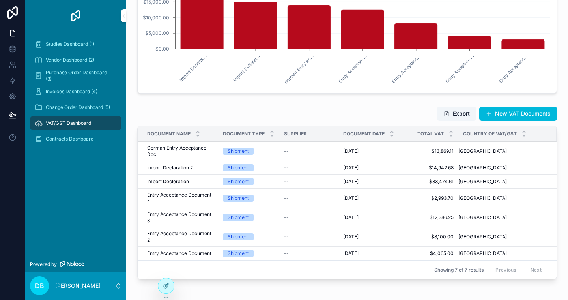
scroll to position [140, 0]
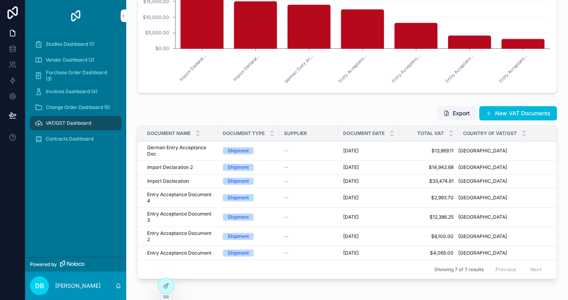
click at [303, 182] on div "--" at bounding box center [309, 181] width 50 height 6
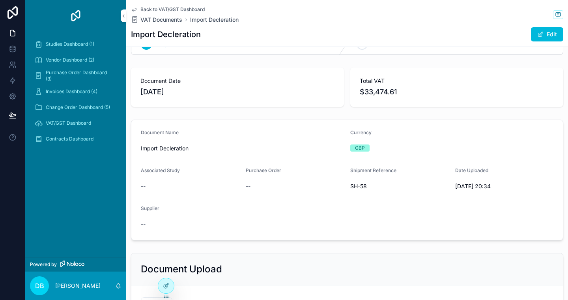
scroll to position [26, 0]
click at [134, 8] on icon "scrollable content" at bounding box center [134, 9] width 6 height 6
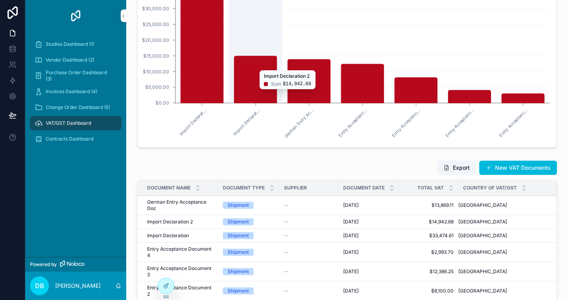
scroll to position [95, 0]
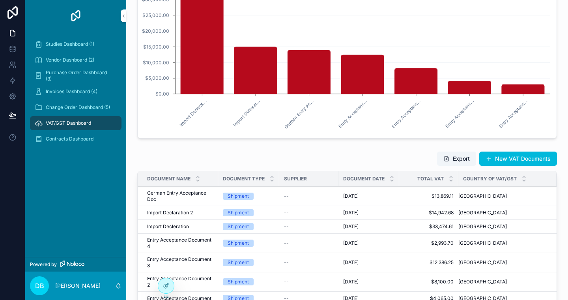
click at [105, 138] on div "Contracts Dashboard" at bounding box center [76, 139] width 82 height 13
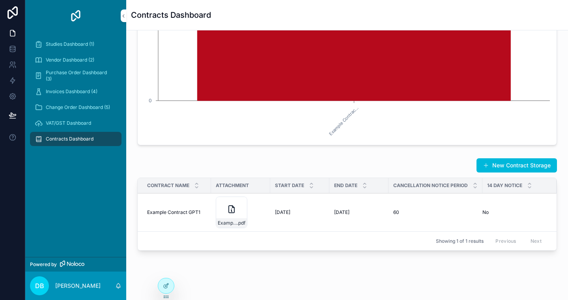
click at [261, 210] on div "Example_Contract-GPT1 .pdf" at bounding box center [241, 212] width 50 height 32
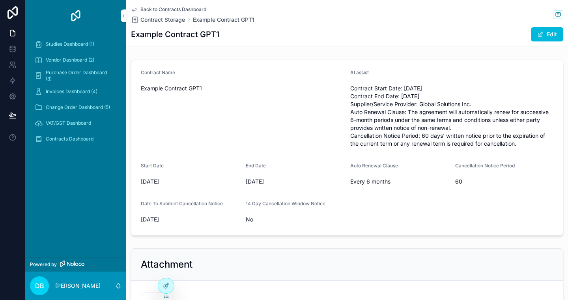
click at [134, 10] on icon "scrollable content" at bounding box center [134, 9] width 4 height 3
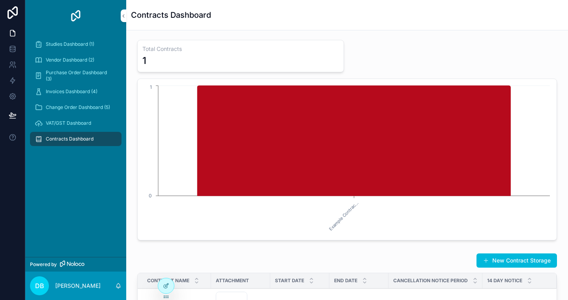
click at [66, 44] on span "Studies Dashboard (1)" at bounding box center [70, 44] width 49 height 6
